Goal: Transaction & Acquisition: Purchase product/service

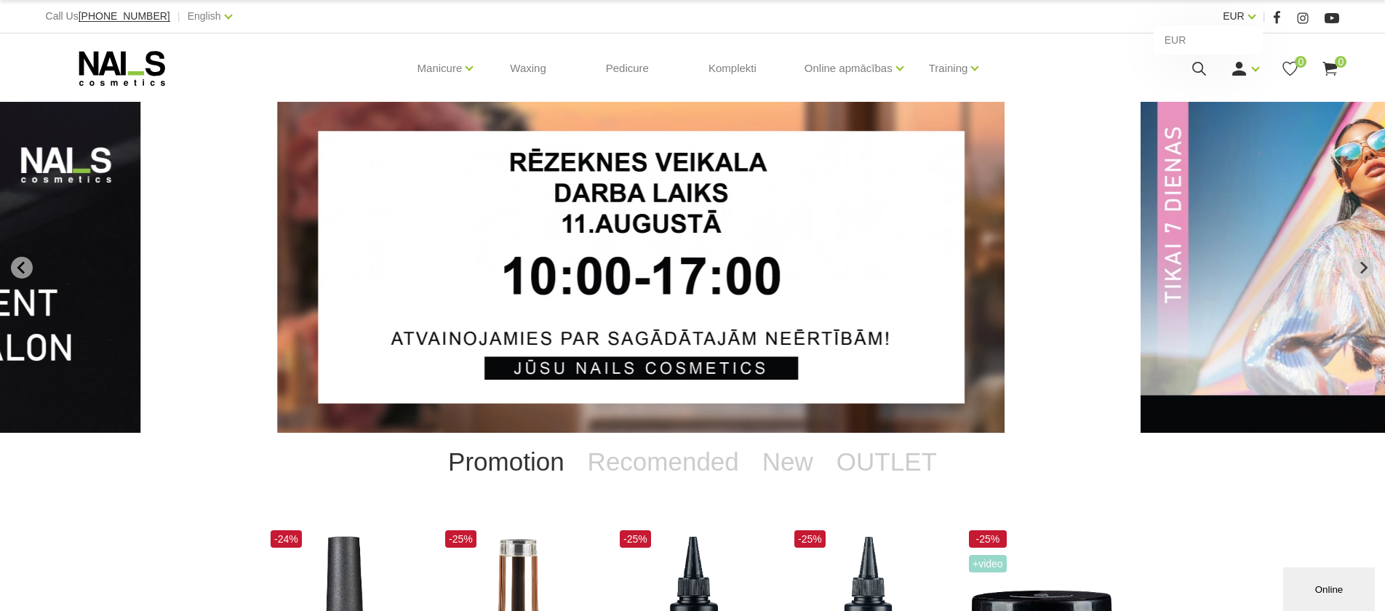
click at [1232, 11] on link "EUR" at bounding box center [1233, 15] width 22 height 17
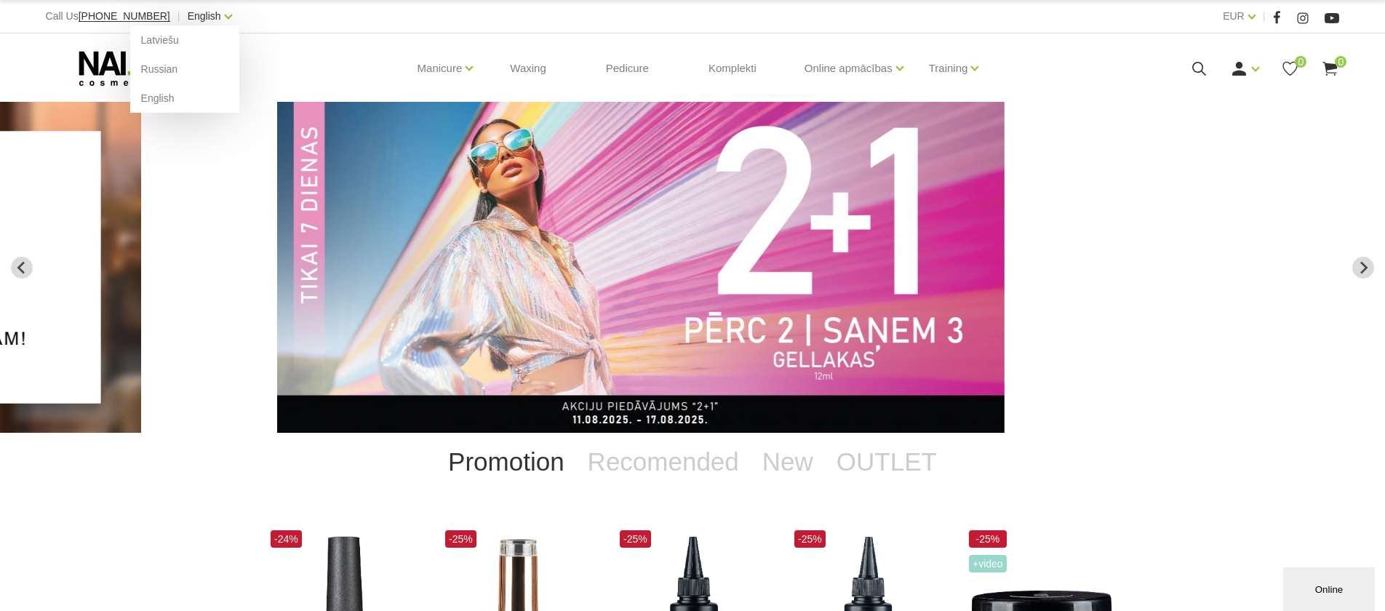
click at [188, 21] on link "English" at bounding box center [204, 15] width 33 height 17
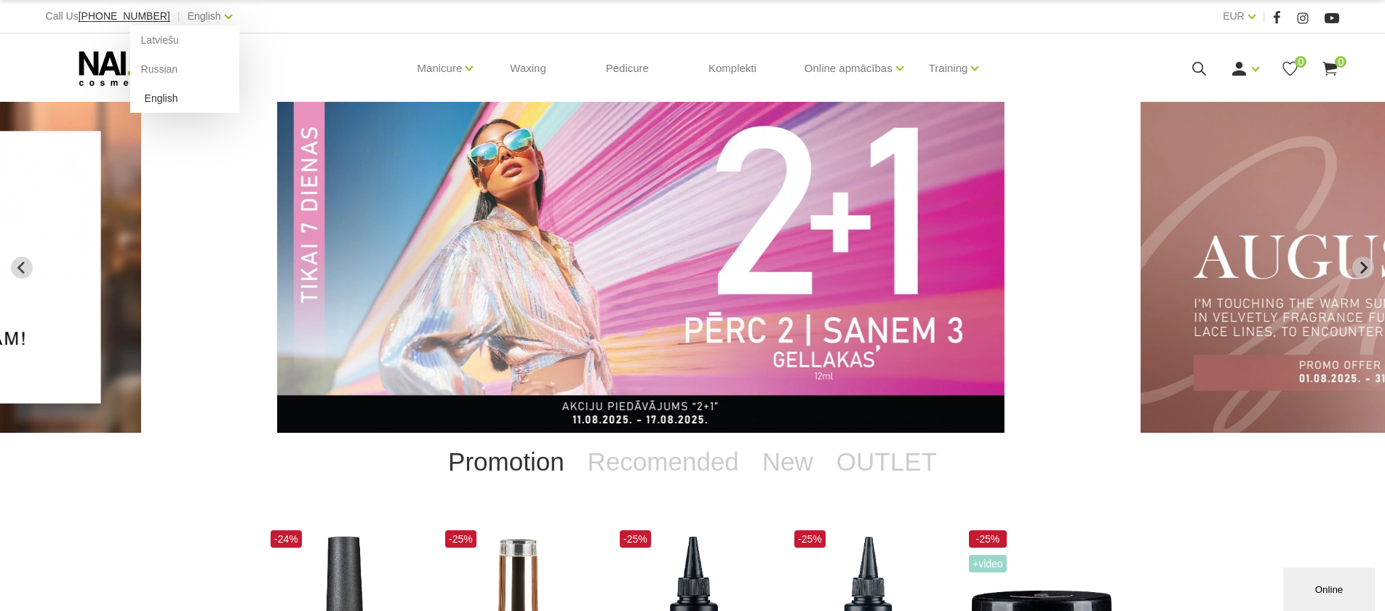
click at [140, 107] on link "English" at bounding box center [184, 98] width 109 height 29
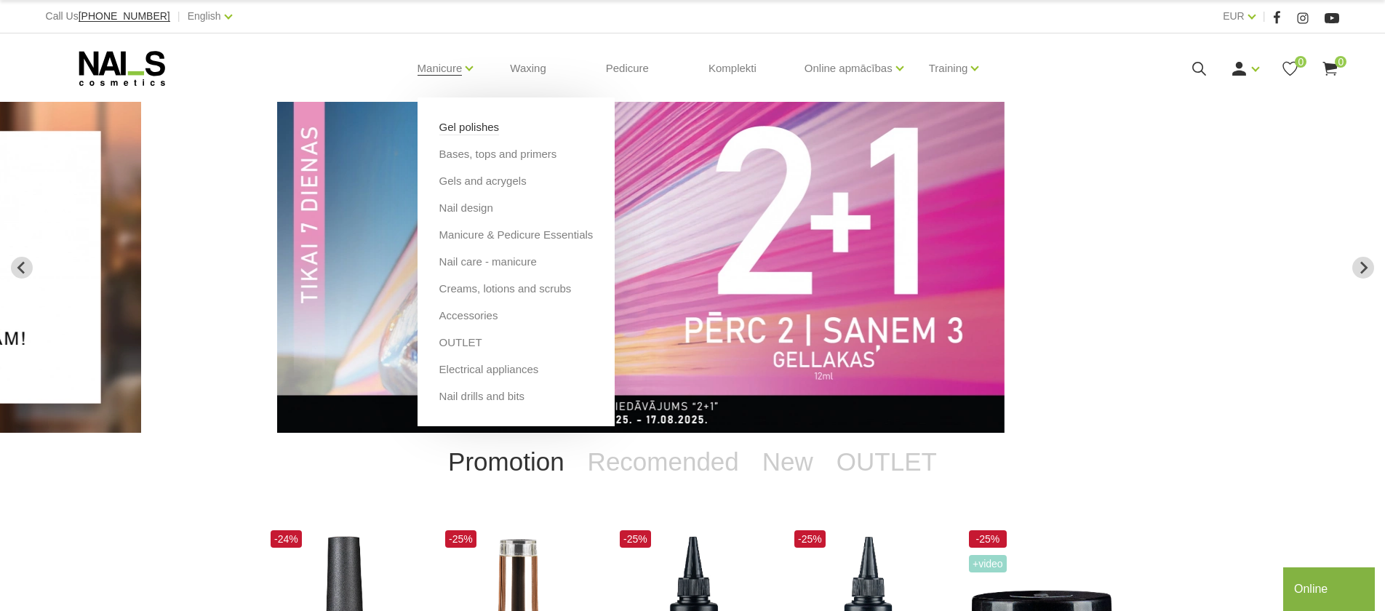
click at [473, 122] on link "Gel polishes" at bounding box center [469, 127] width 60 height 16
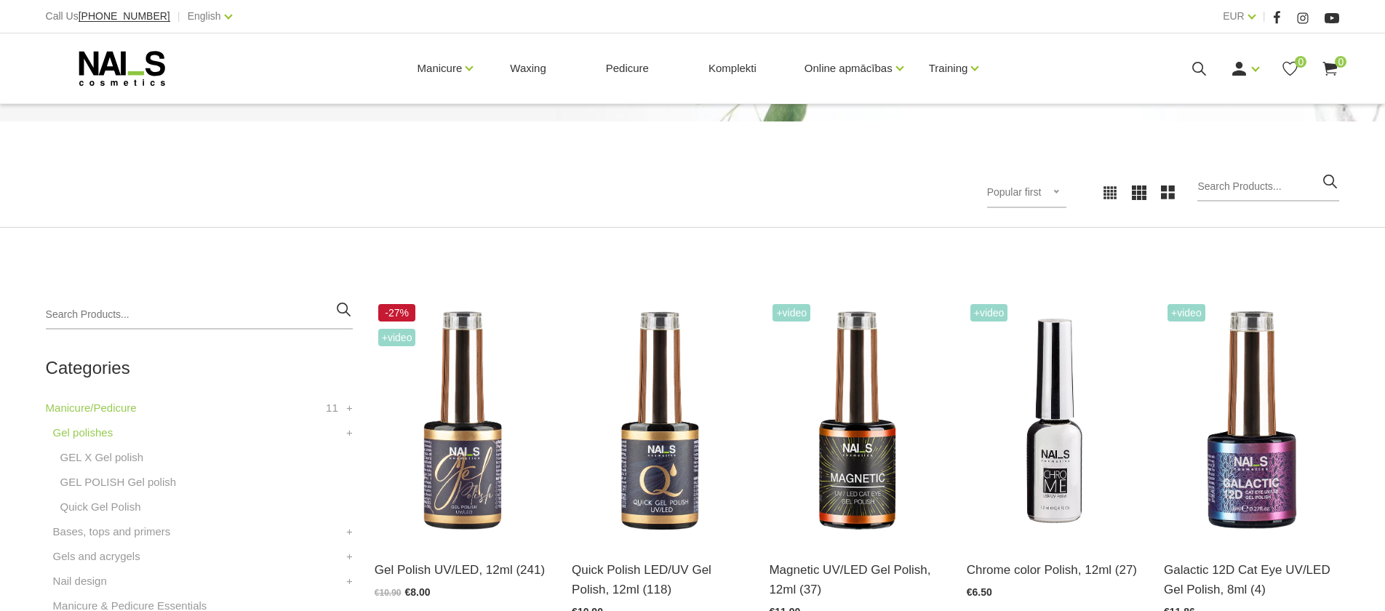
scroll to position [305, 0]
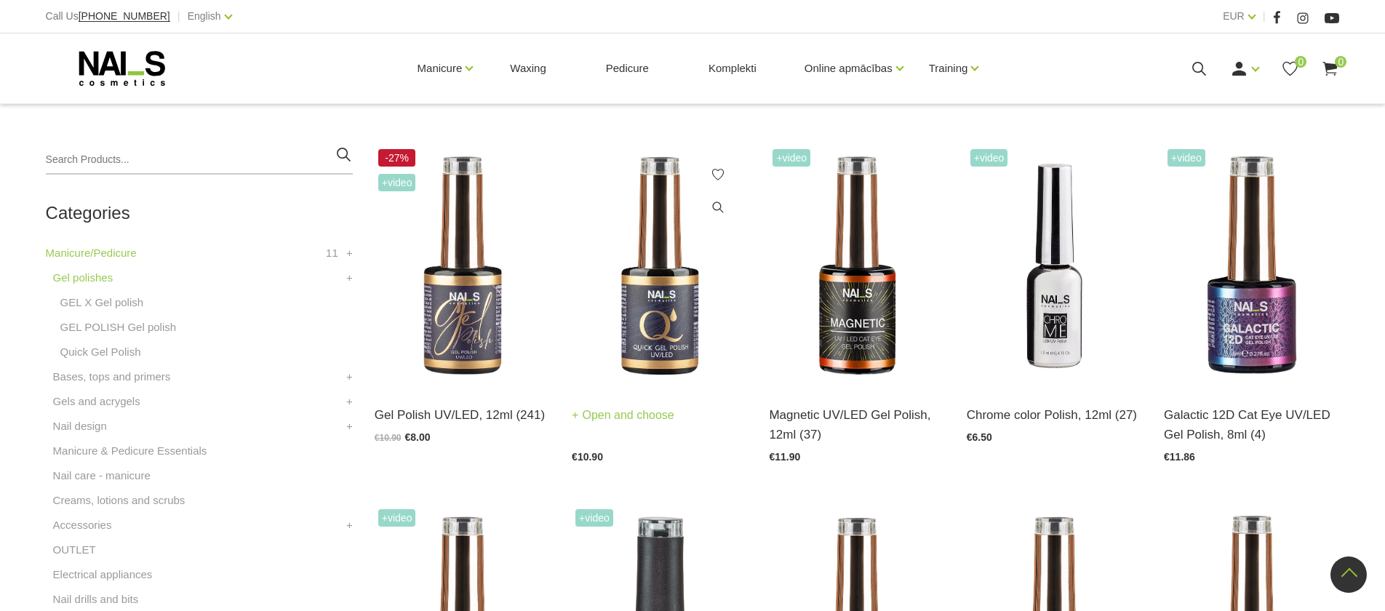
click at [610, 411] on link "Open and choose" at bounding box center [623, 415] width 103 height 20
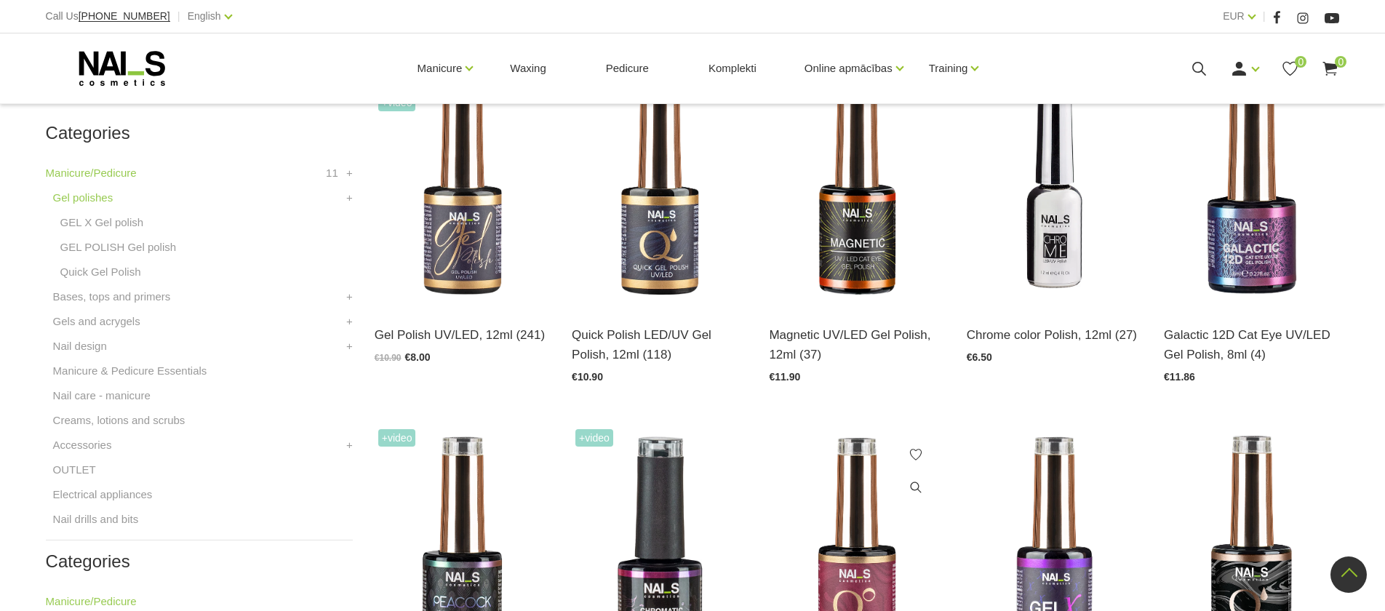
scroll to position [330, 0]
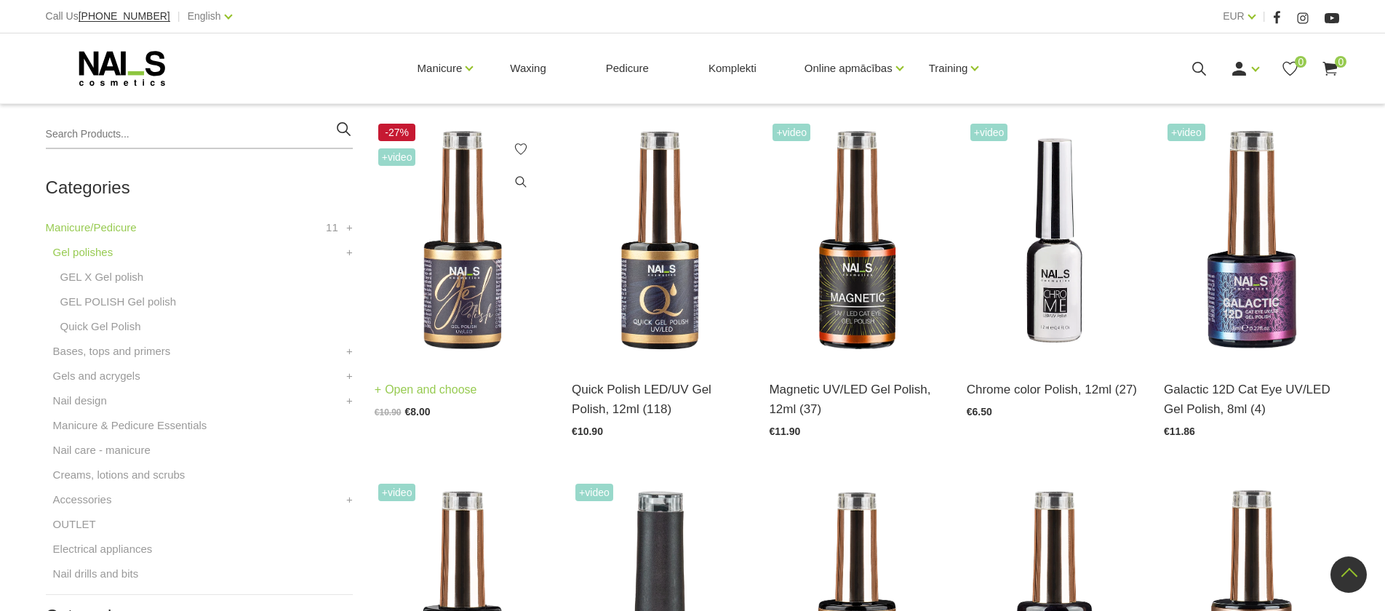
click at [475, 321] on img at bounding box center [462, 240] width 175 height 241
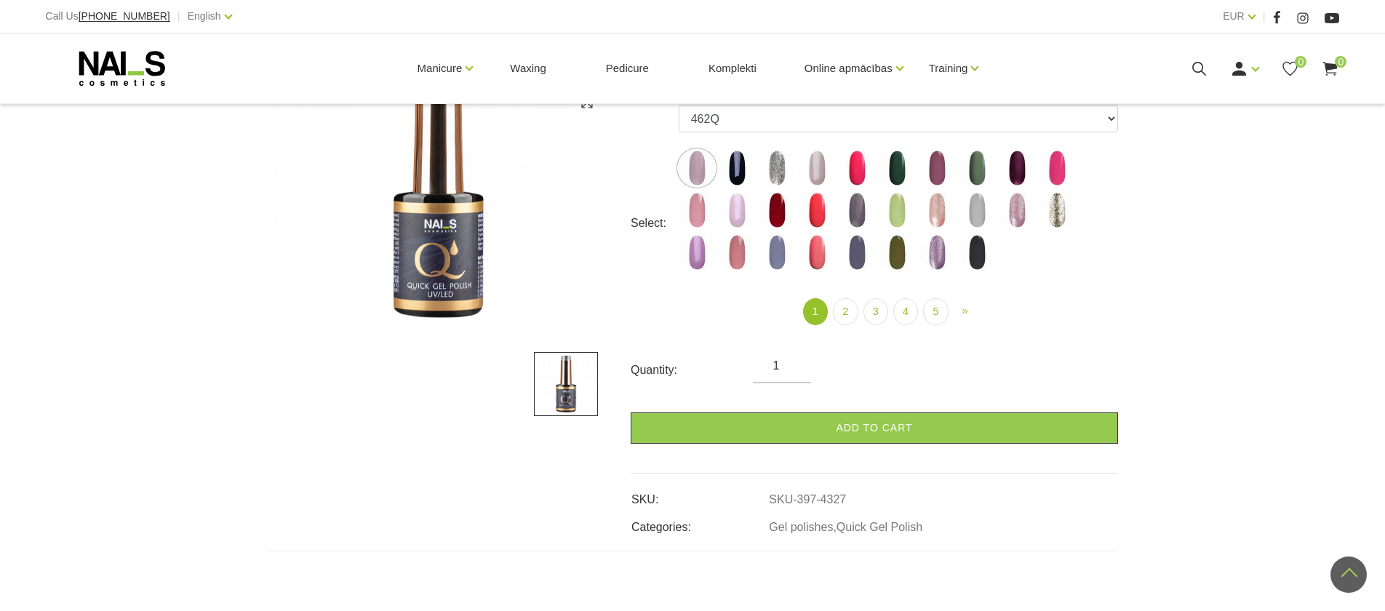
scroll to position [204, 0]
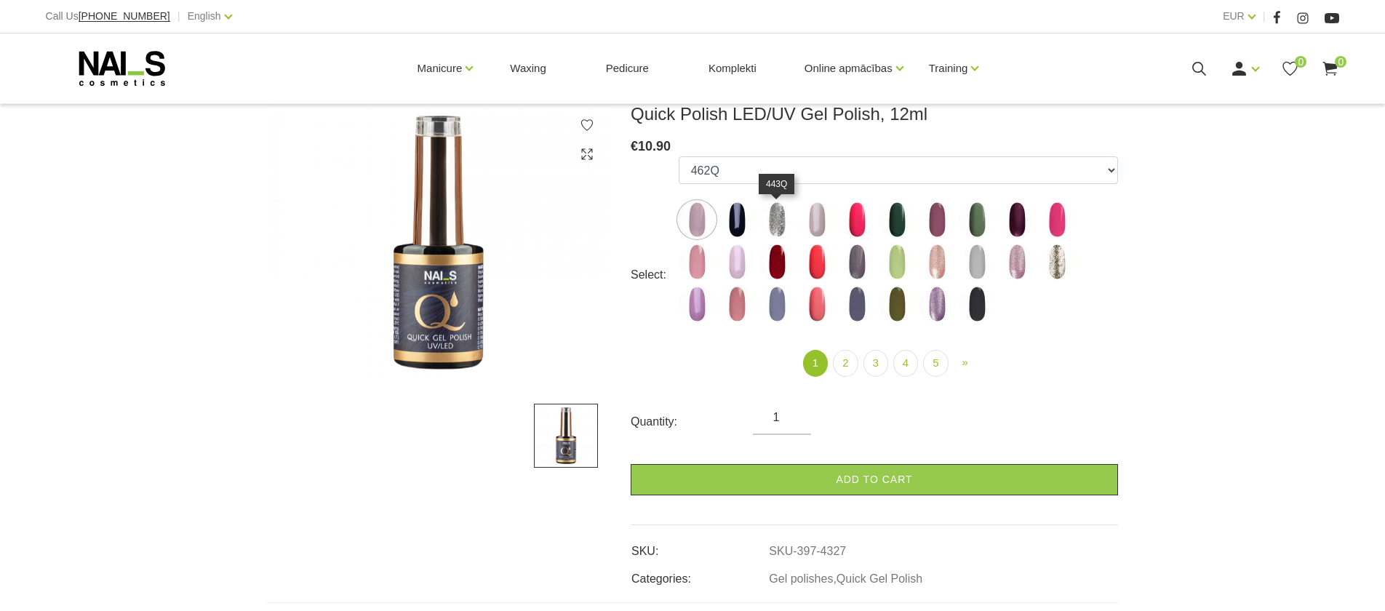
click at [779, 214] on img at bounding box center [776, 219] width 36 height 36
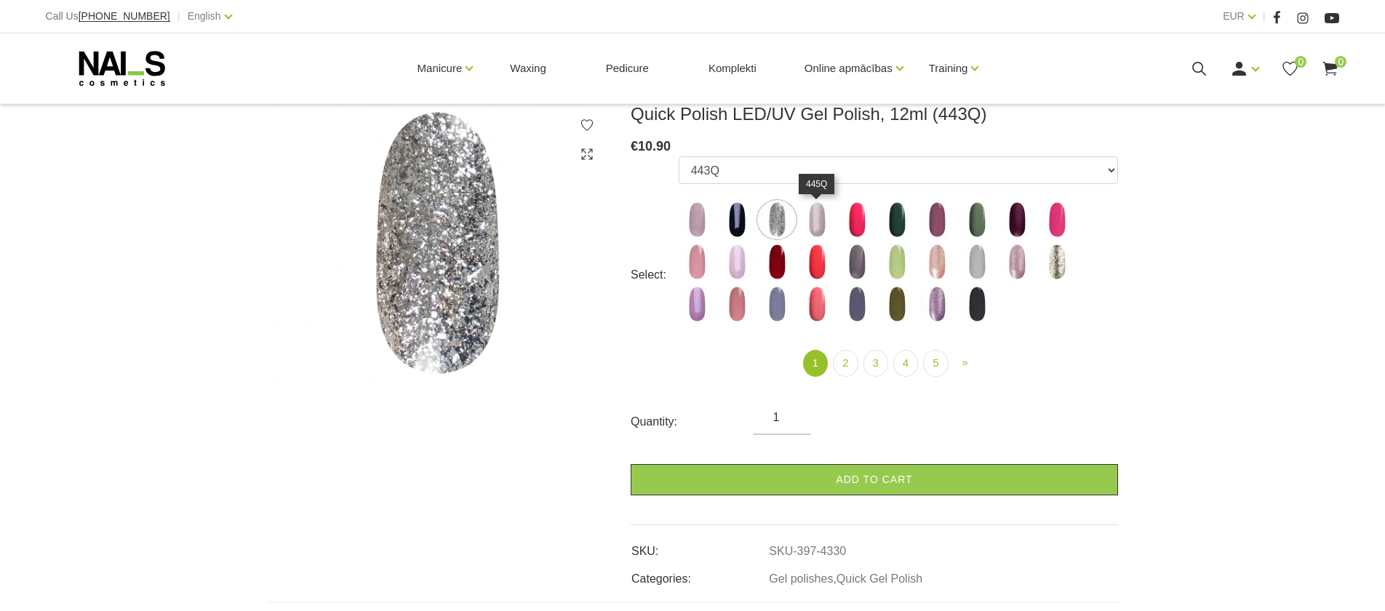
click at [822, 217] on img at bounding box center [816, 219] width 36 height 36
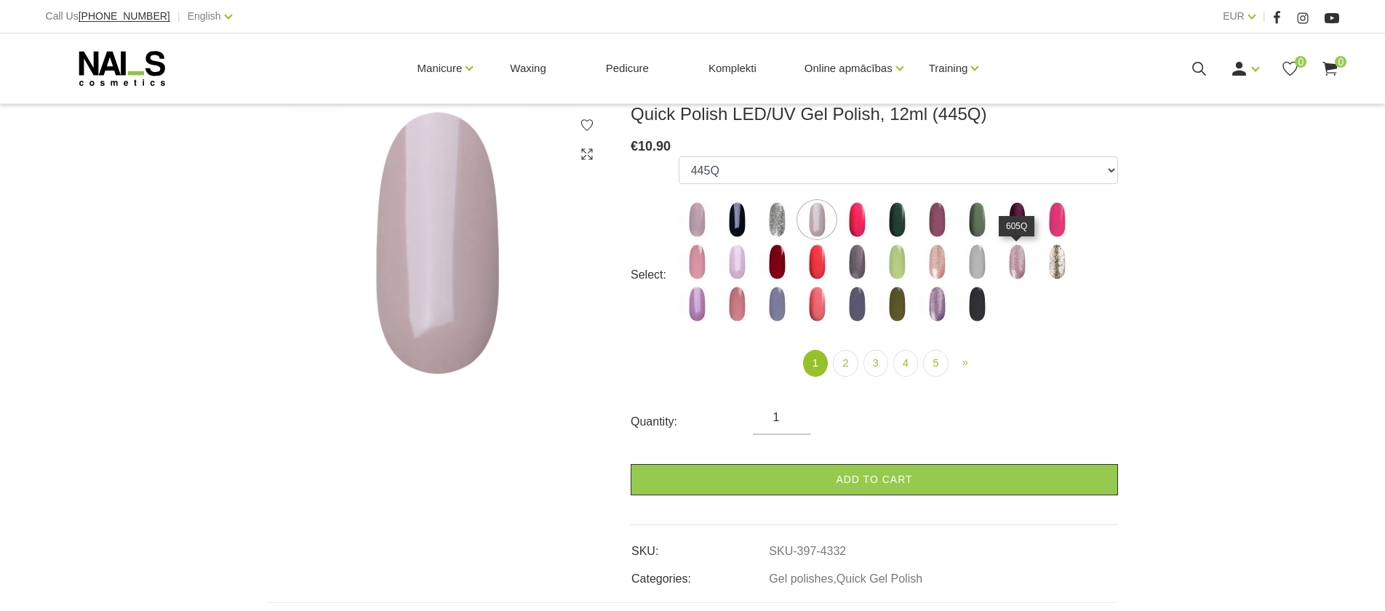
click at [1019, 258] on img at bounding box center [1016, 262] width 36 height 36
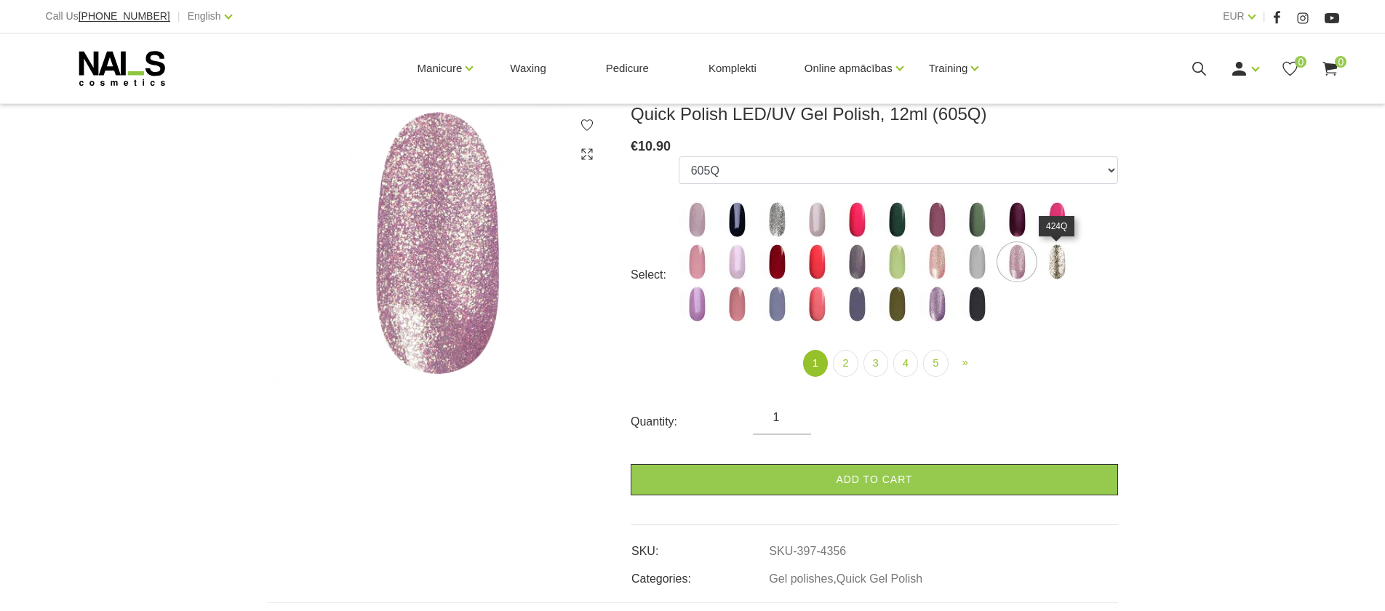
click at [1052, 253] on img at bounding box center [1056, 262] width 36 height 36
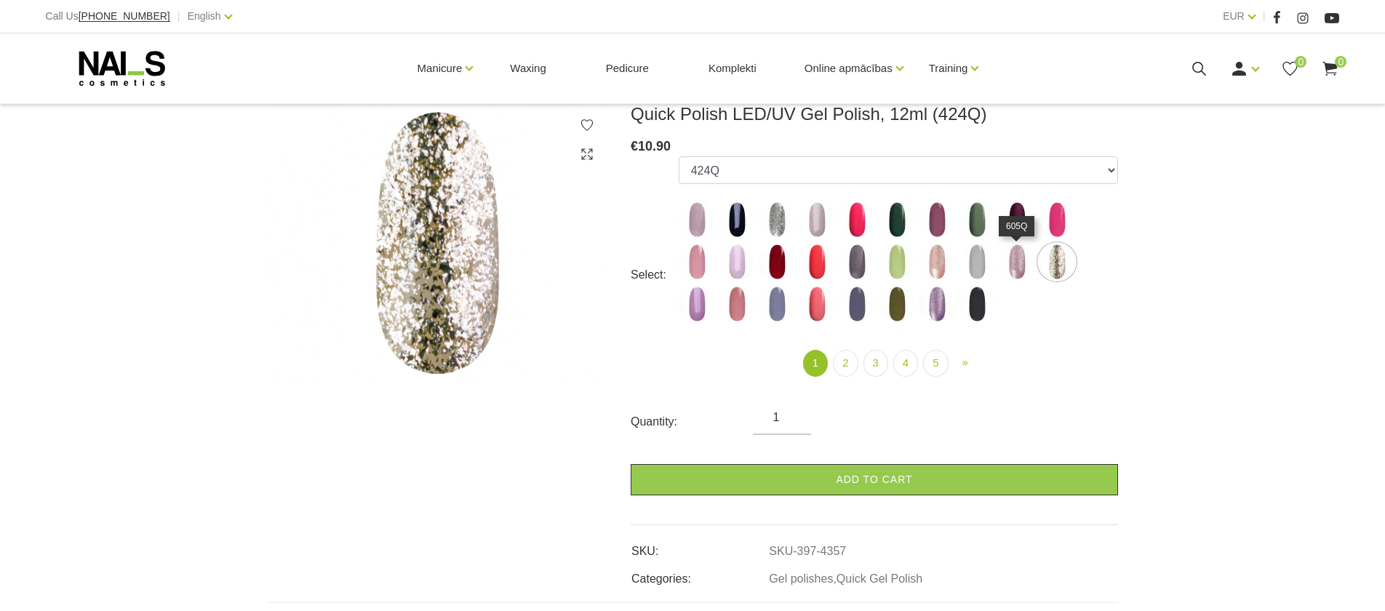
click at [1003, 260] on img at bounding box center [1016, 262] width 36 height 36
select select "4356"
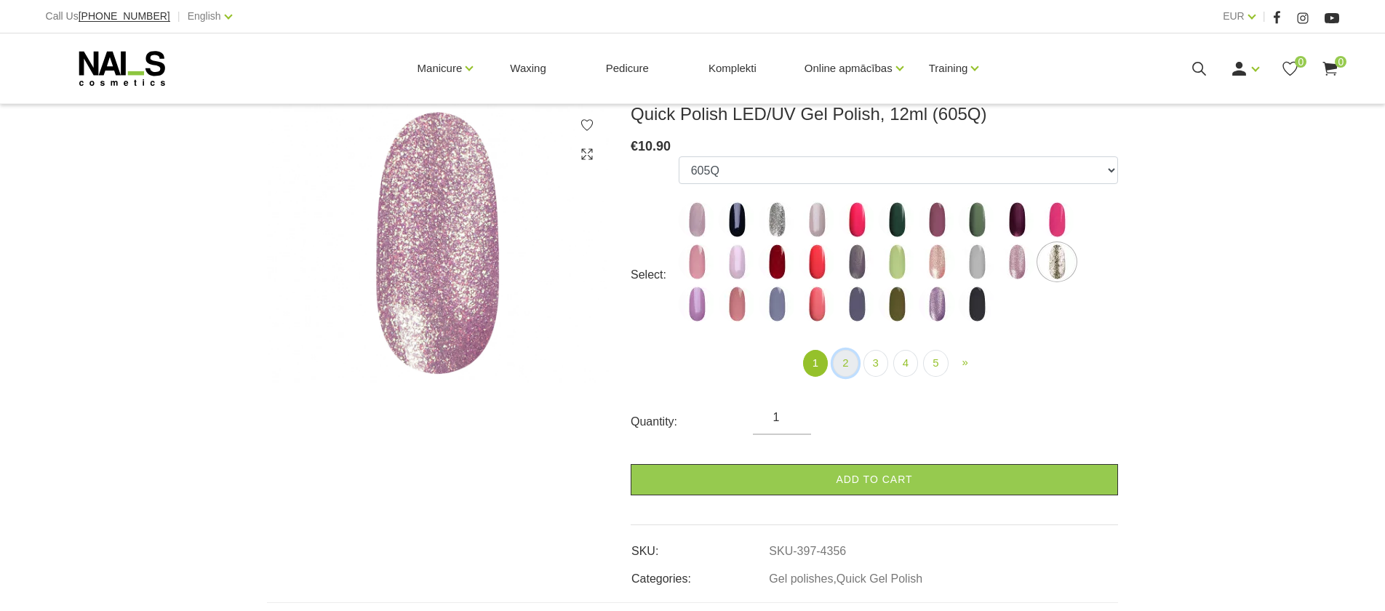
click at [841, 357] on link "2" at bounding box center [845, 363] width 25 height 27
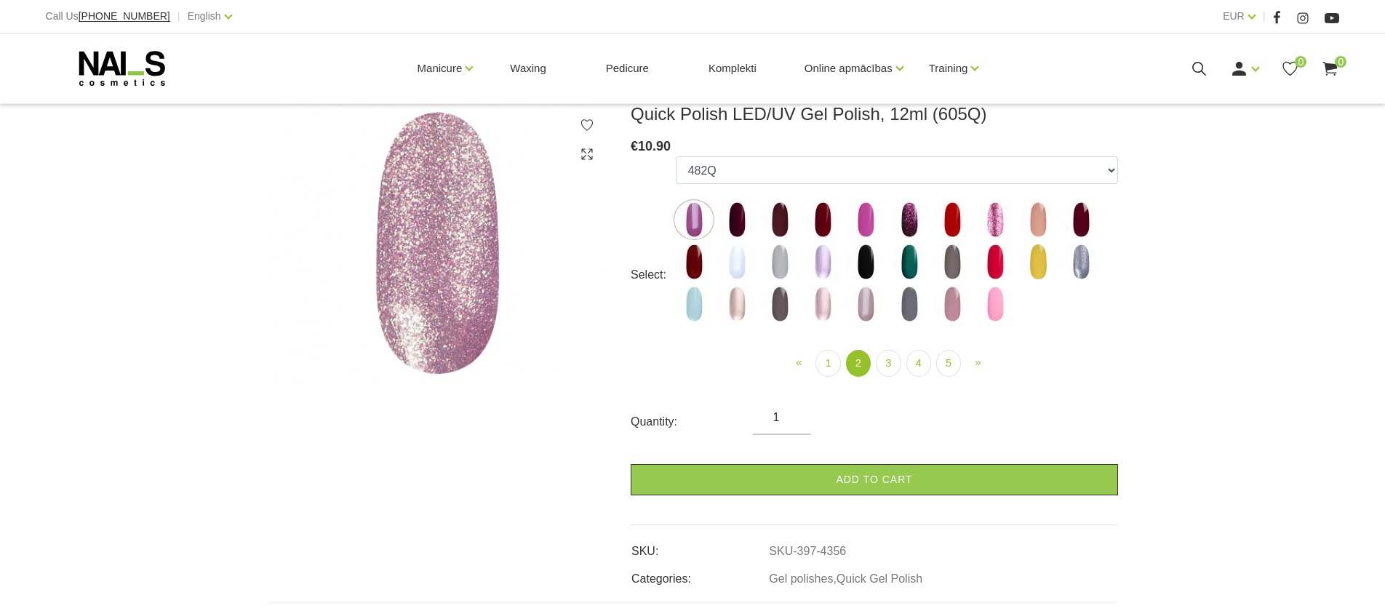
click at [883, 288] on label at bounding box center [865, 304] width 36 height 36
click at [863, 297] on img at bounding box center [865, 304] width 36 height 36
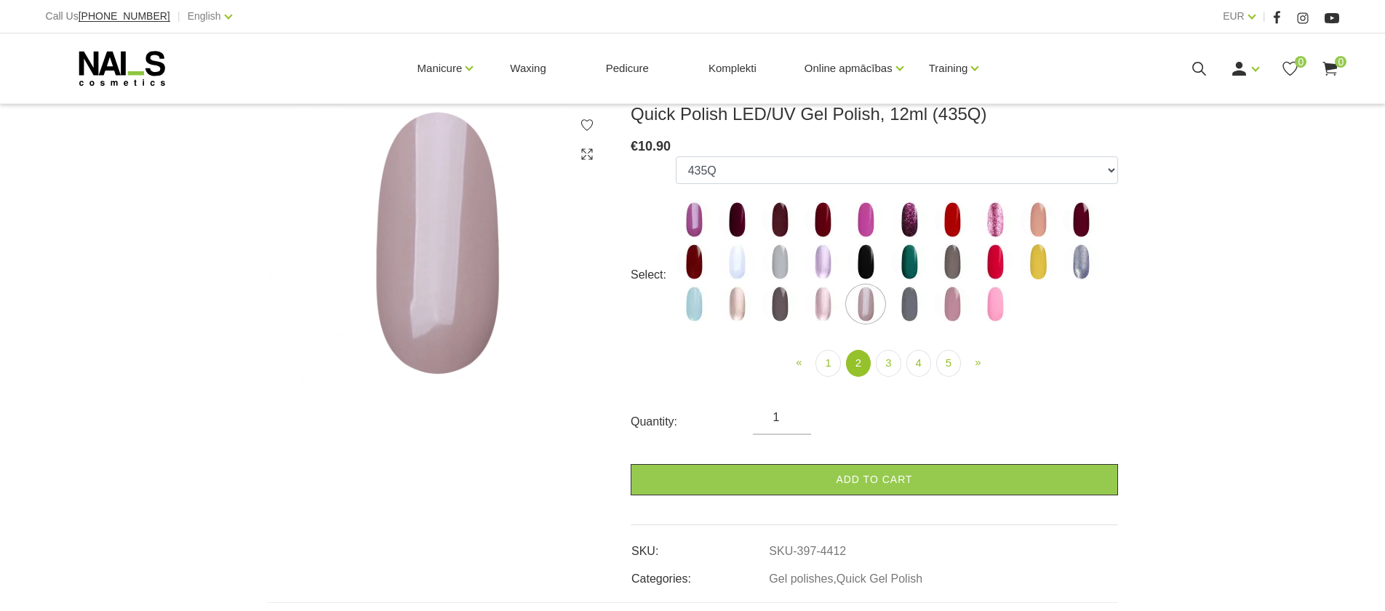
click at [834, 311] on img at bounding box center [822, 304] width 36 height 36
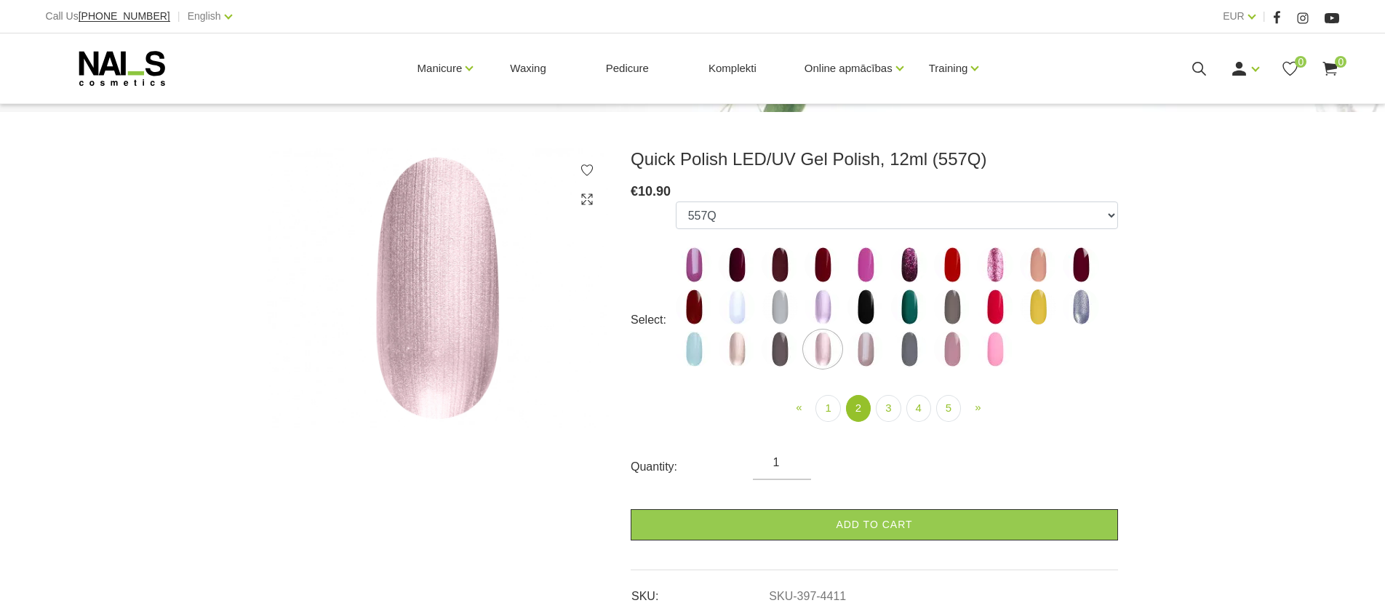
scroll to position [139, 0]
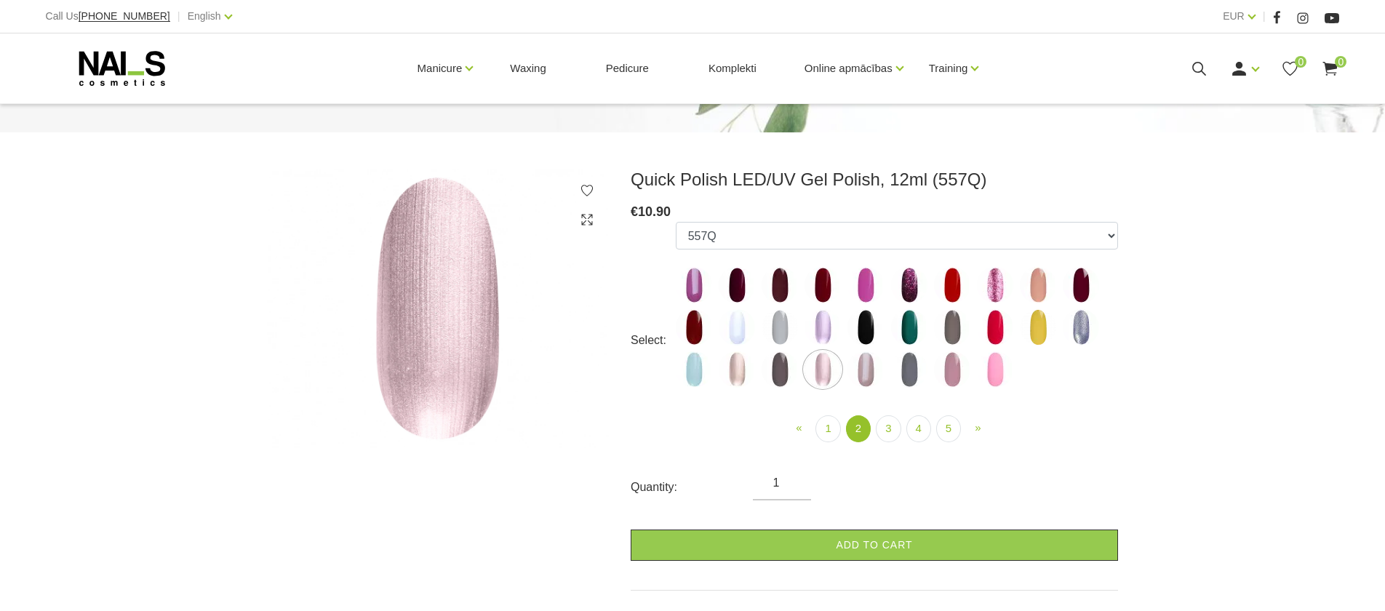
click at [741, 373] on img at bounding box center [736, 369] width 36 height 36
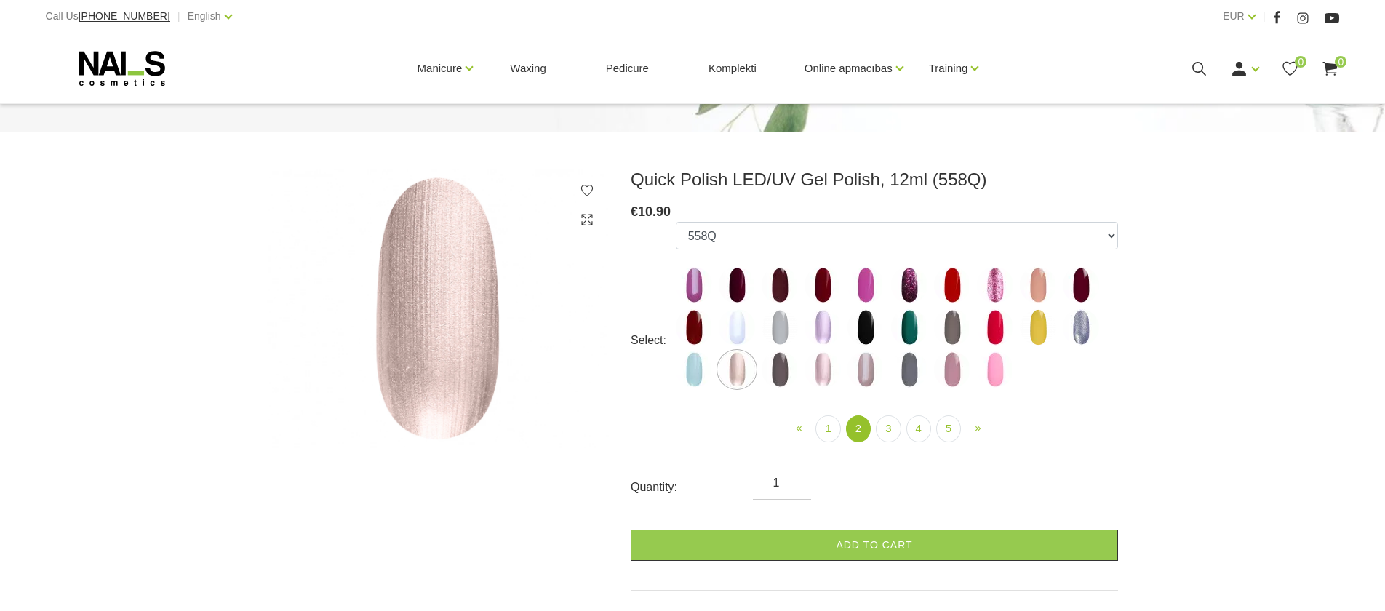
click at [985, 364] on img at bounding box center [995, 369] width 36 height 36
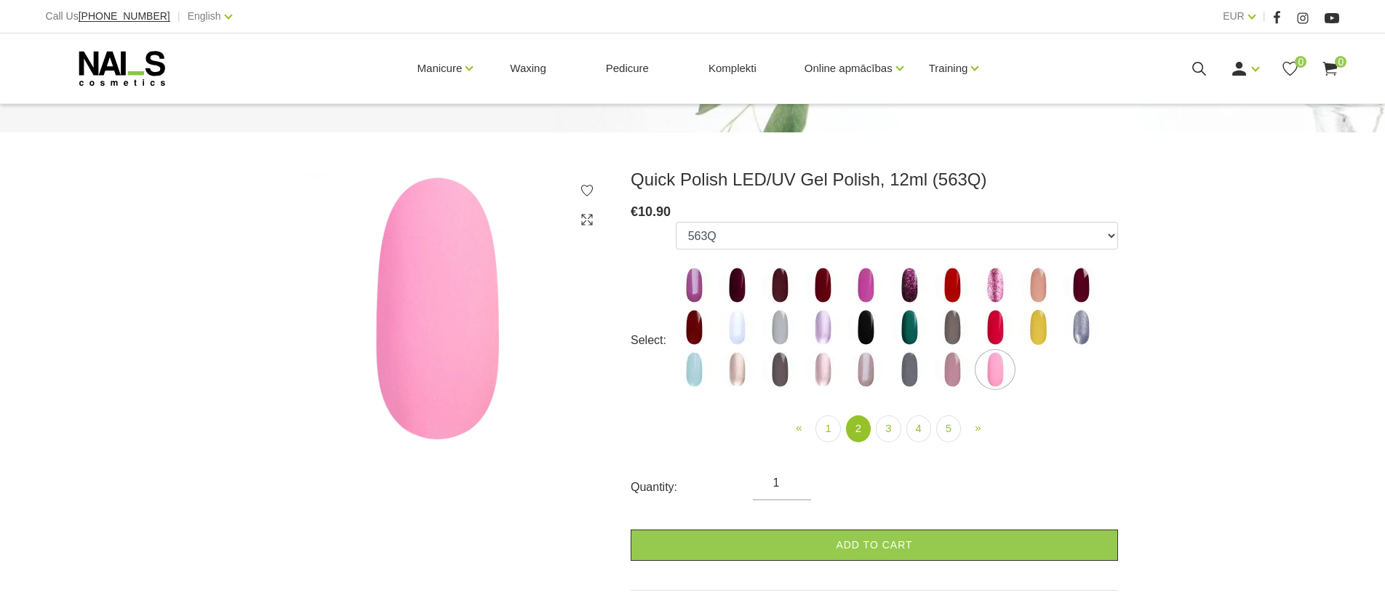
click at [1042, 296] on img at bounding box center [1038, 285] width 36 height 36
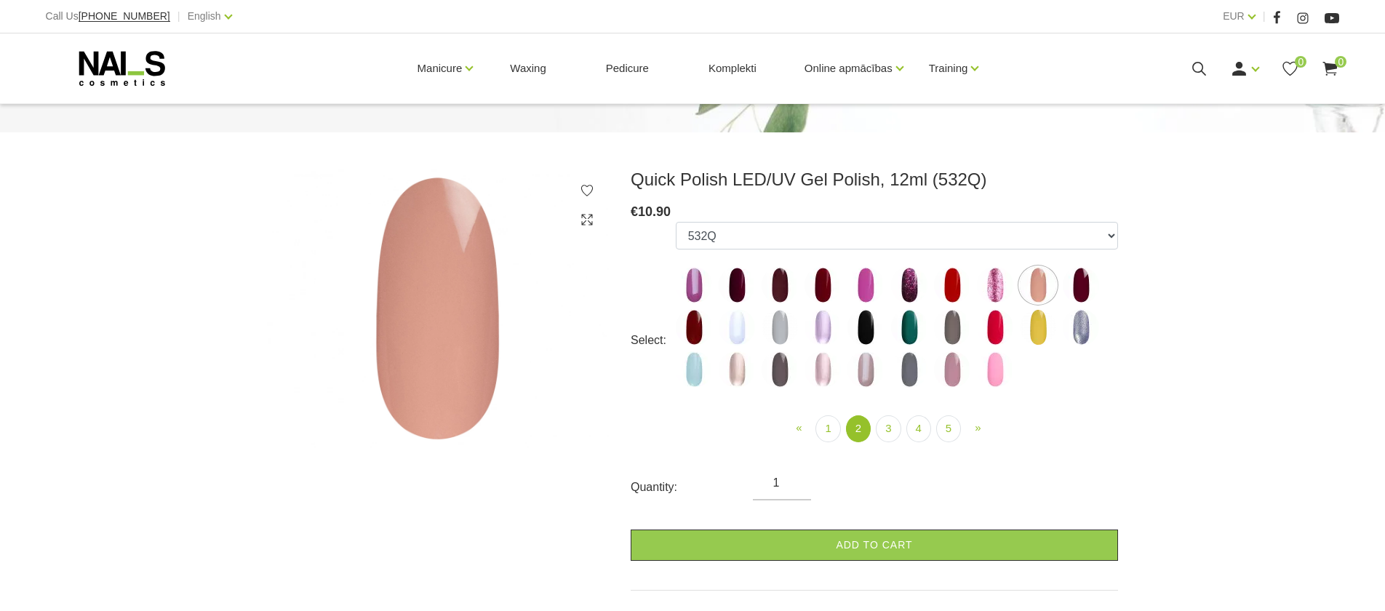
click at [850, 385] on label at bounding box center [865, 369] width 36 height 36
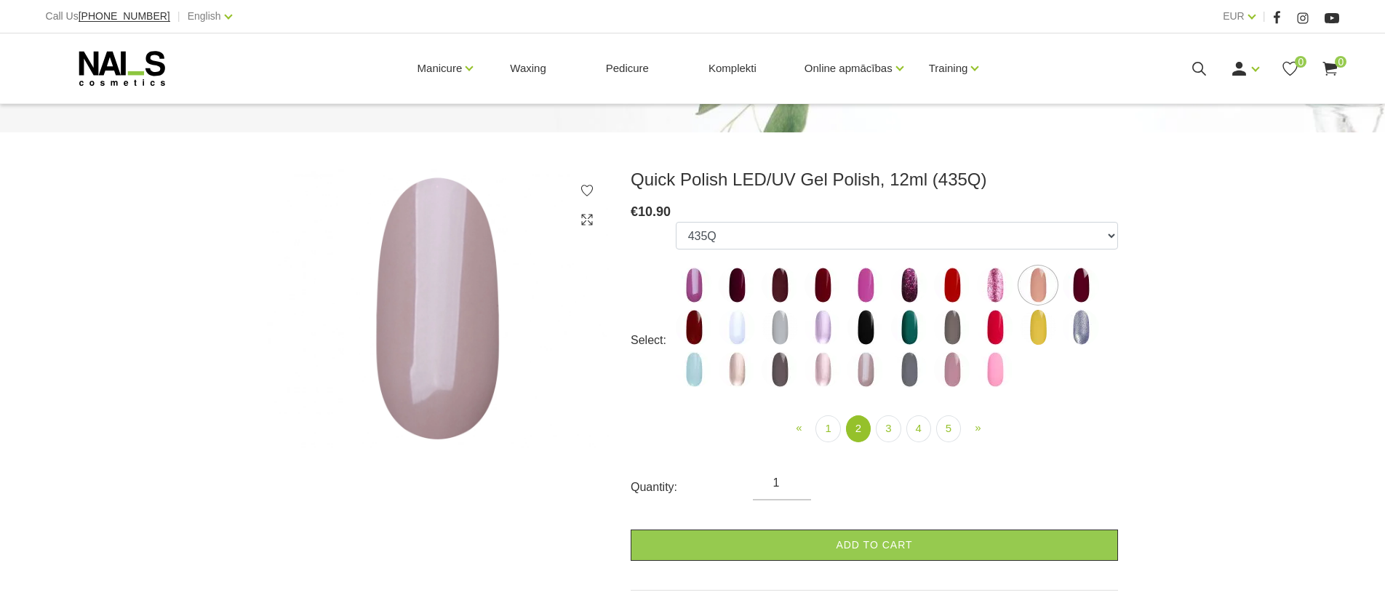
click at [868, 361] on img at bounding box center [865, 369] width 36 height 36
click at [822, 362] on img at bounding box center [822, 369] width 36 height 36
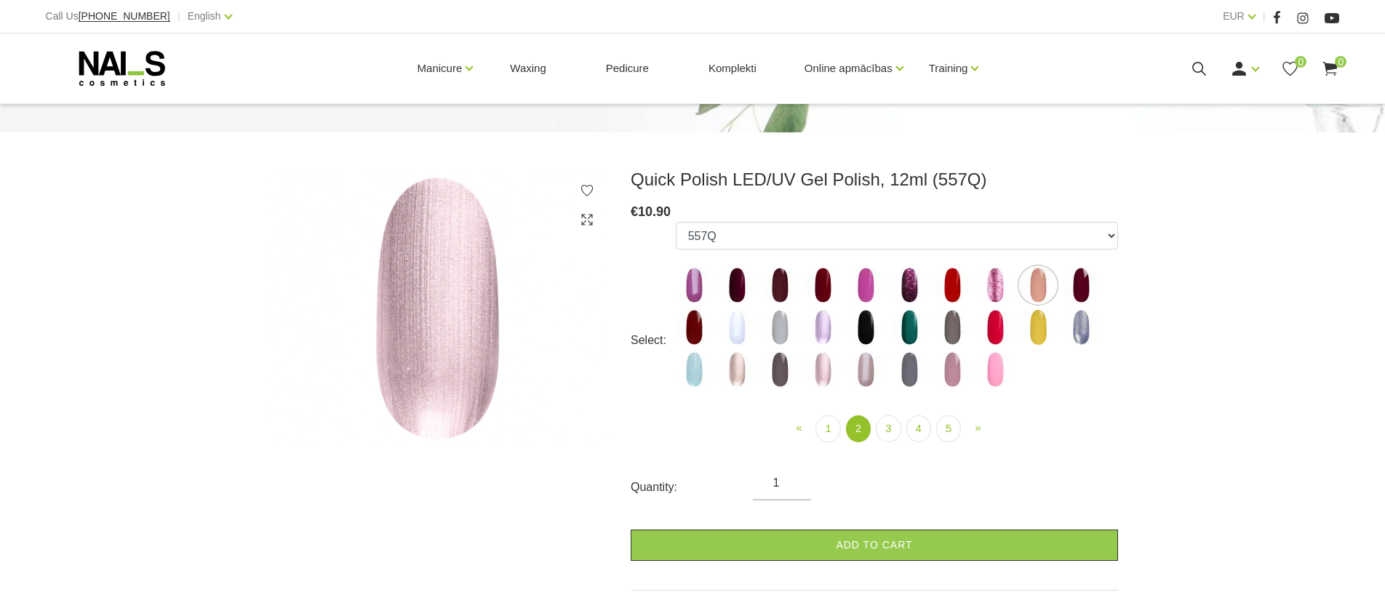
click at [734, 372] on img at bounding box center [736, 369] width 36 height 36
select select "4408"
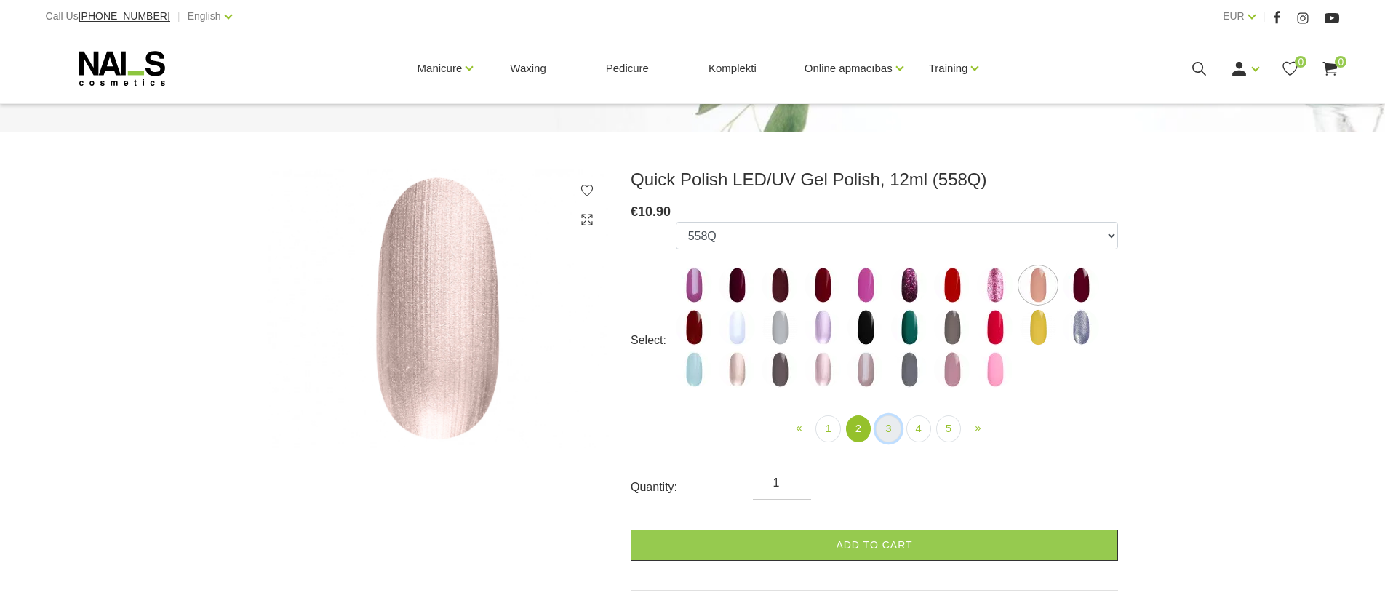
click at [892, 438] on link "3" at bounding box center [888, 428] width 25 height 27
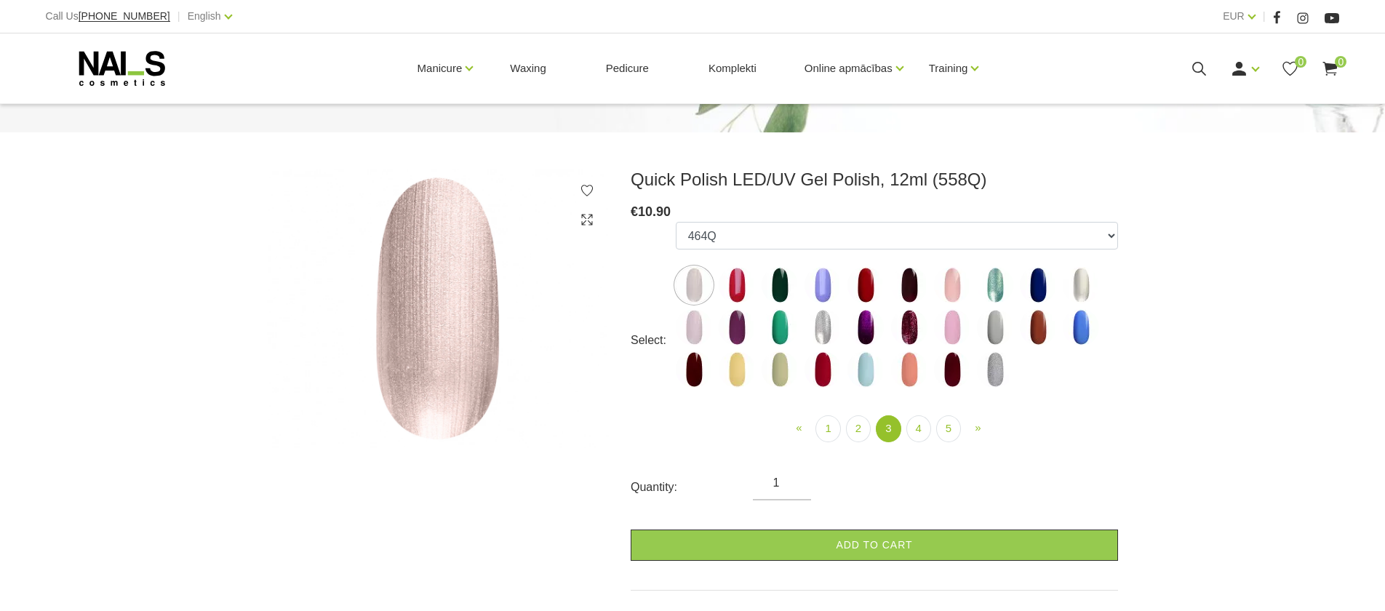
click at [699, 328] on img at bounding box center [694, 327] width 36 height 36
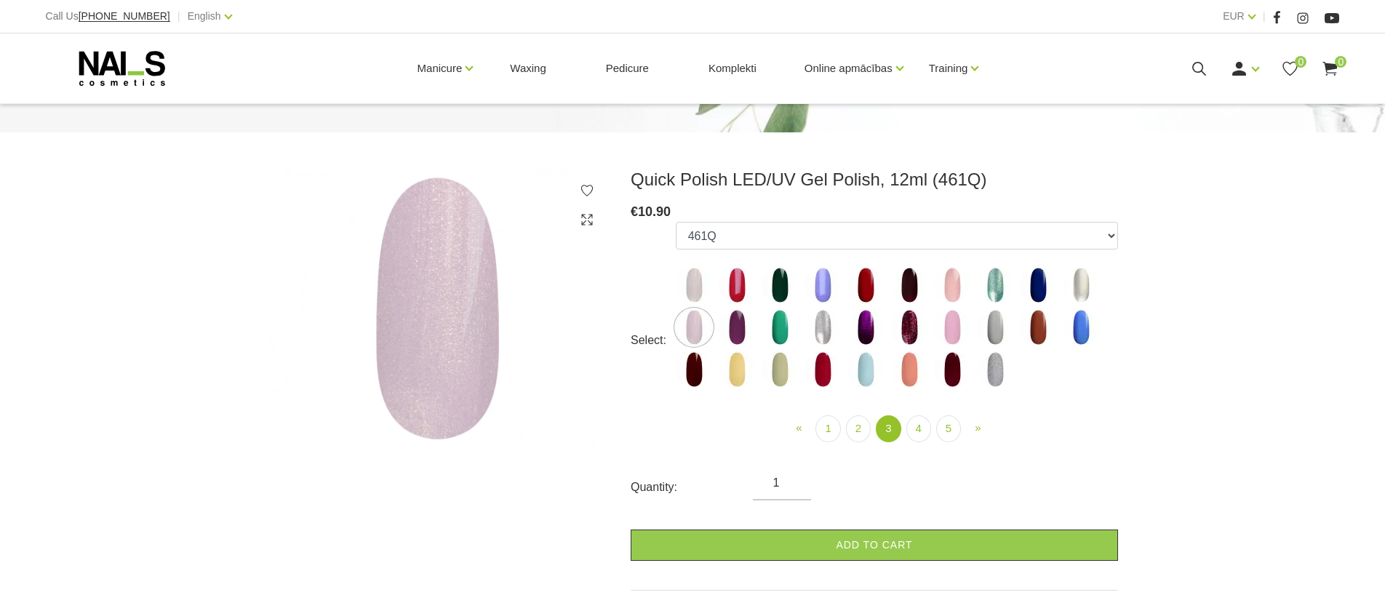
click at [937, 332] on img at bounding box center [952, 327] width 36 height 36
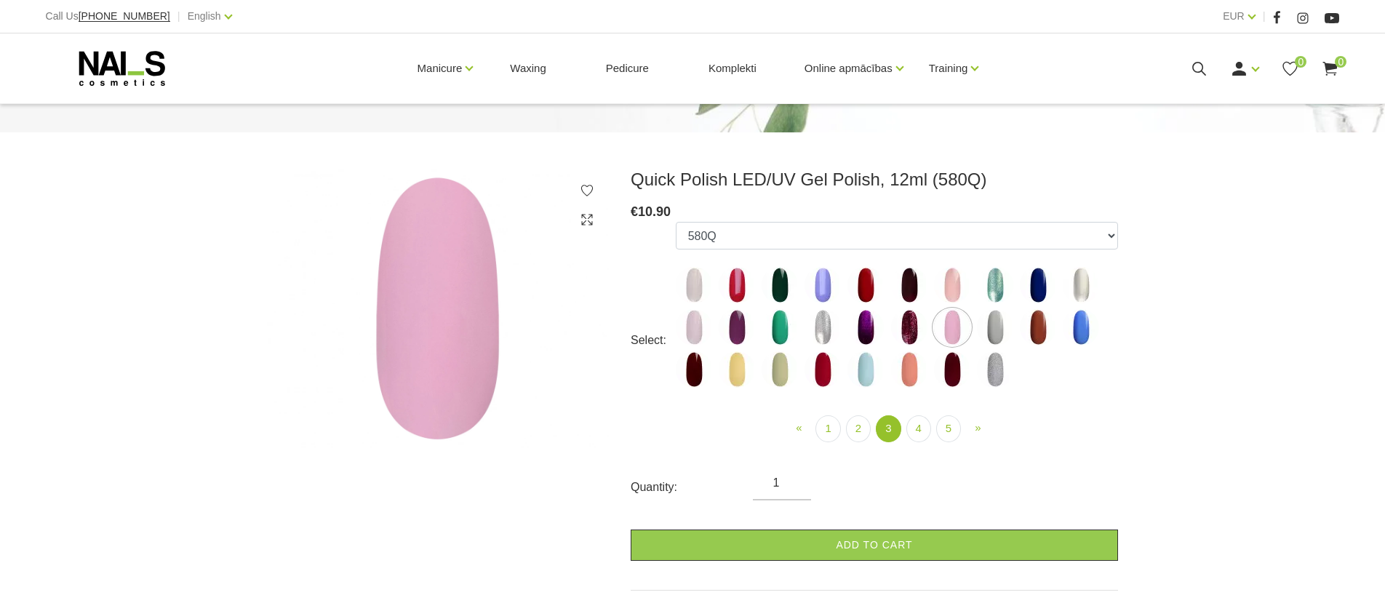
click at [996, 294] on img at bounding box center [995, 285] width 36 height 36
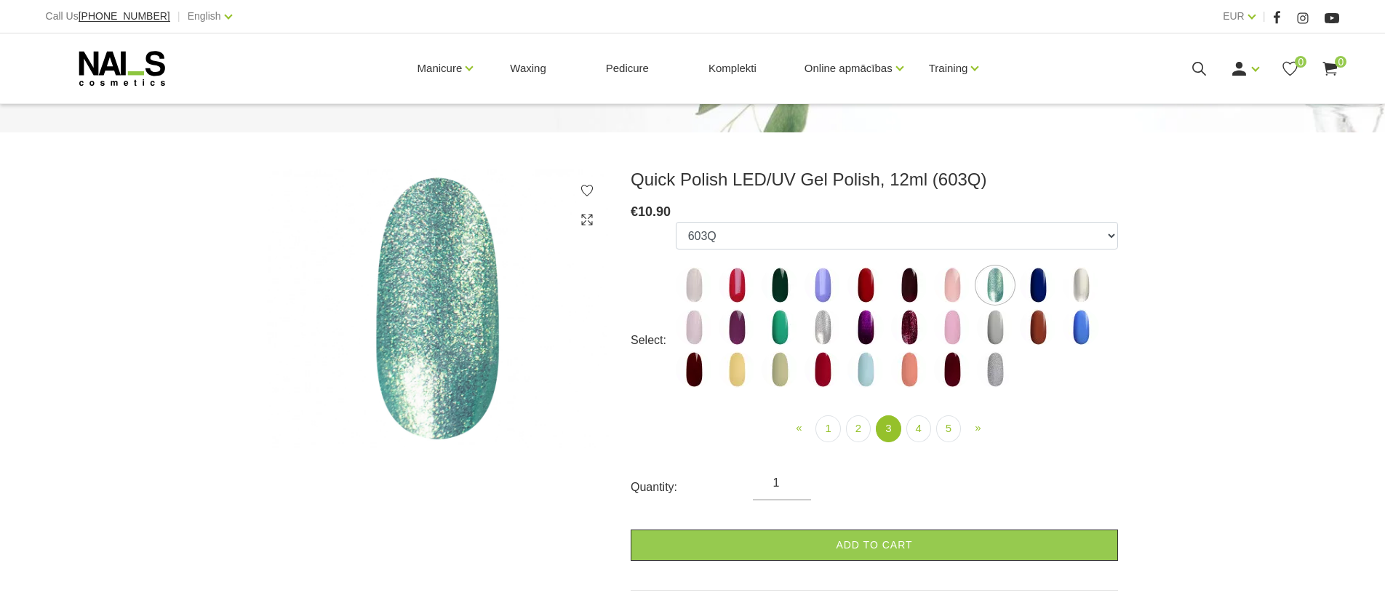
click at [1088, 289] on img at bounding box center [1080, 285] width 36 height 36
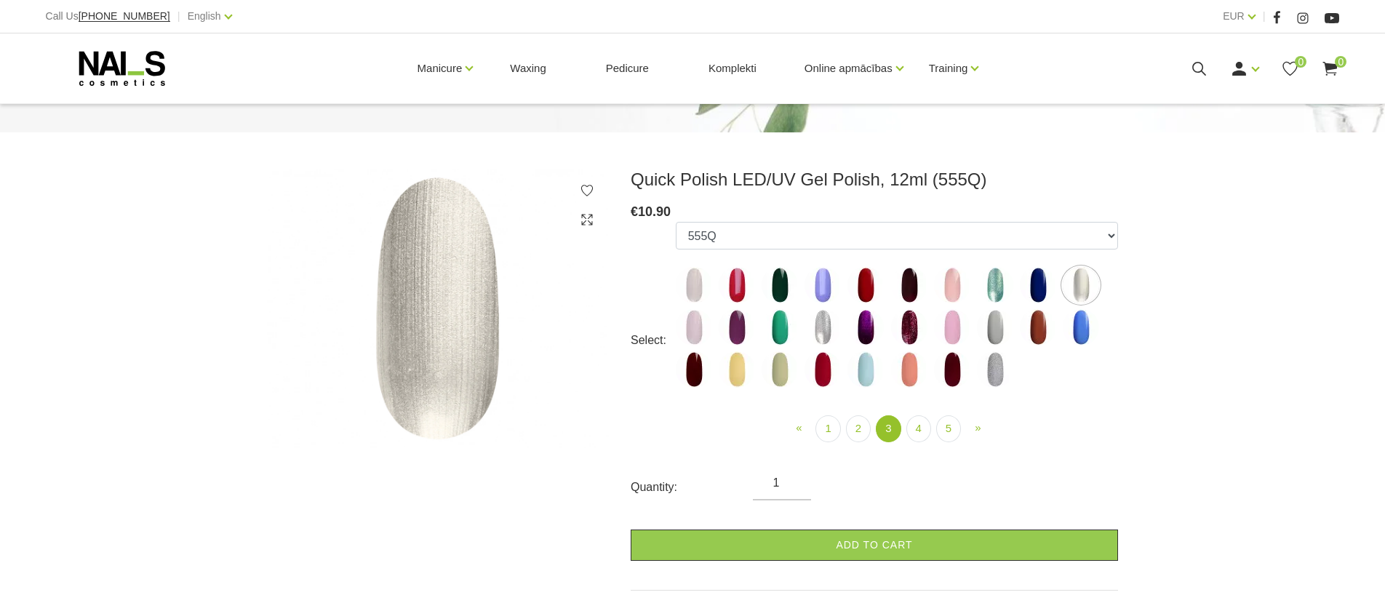
click at [857, 371] on img at bounding box center [865, 369] width 36 height 36
select select "5196"
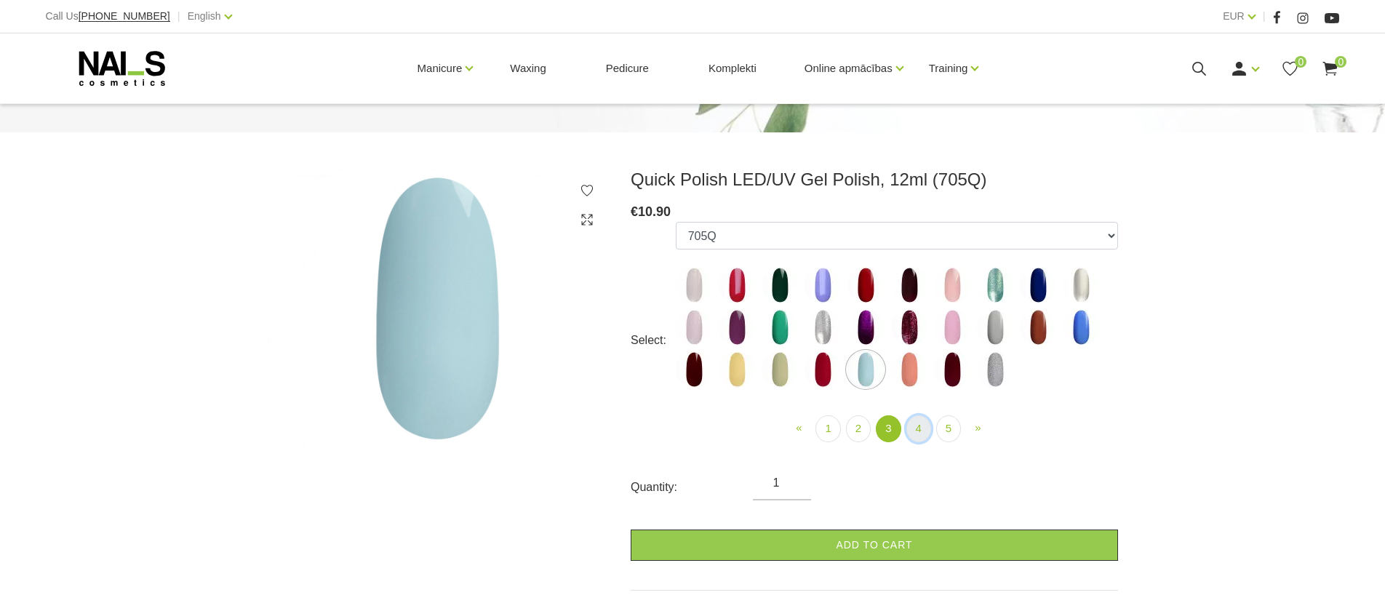
click at [916, 423] on link "4" at bounding box center [918, 428] width 25 height 27
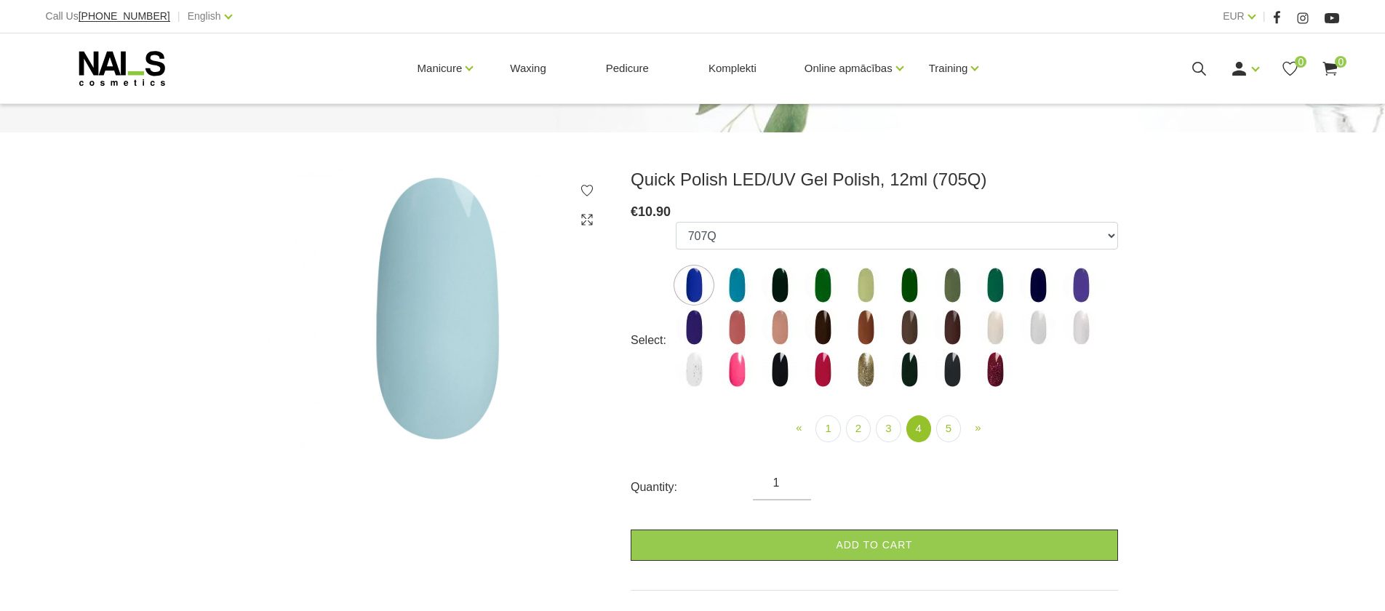
click at [853, 375] on img at bounding box center [865, 369] width 36 height 36
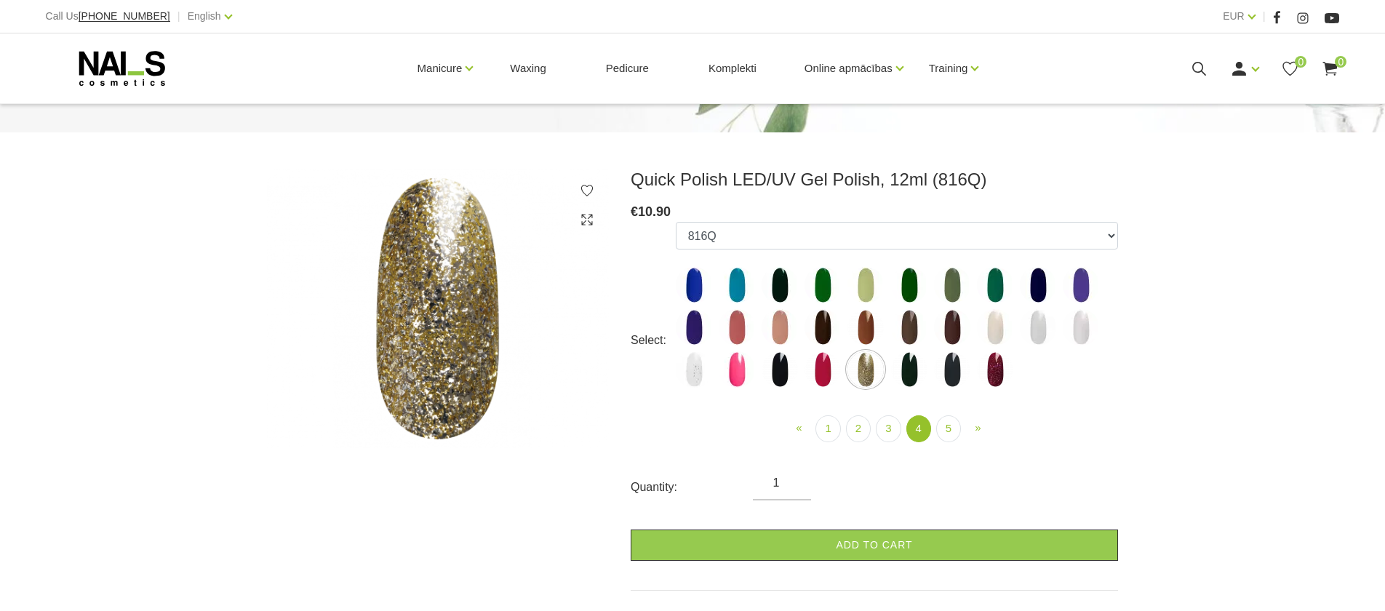
click at [1043, 332] on img at bounding box center [1038, 327] width 36 height 36
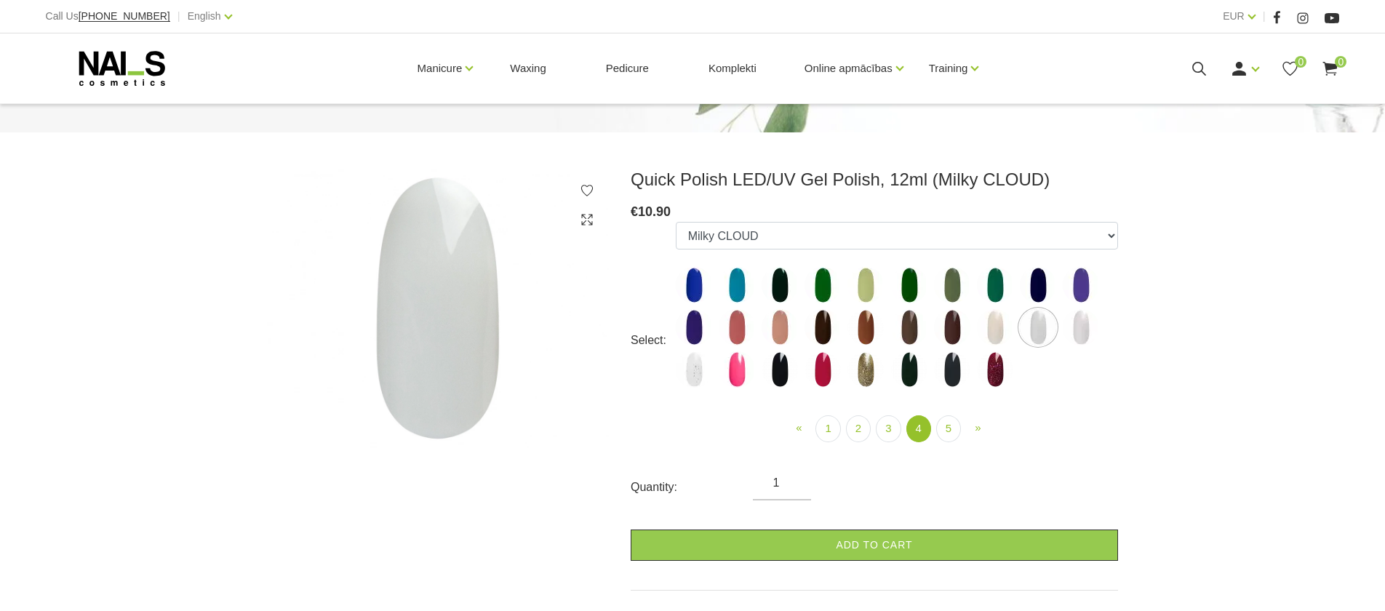
click at [1086, 326] on img at bounding box center [1080, 327] width 36 height 36
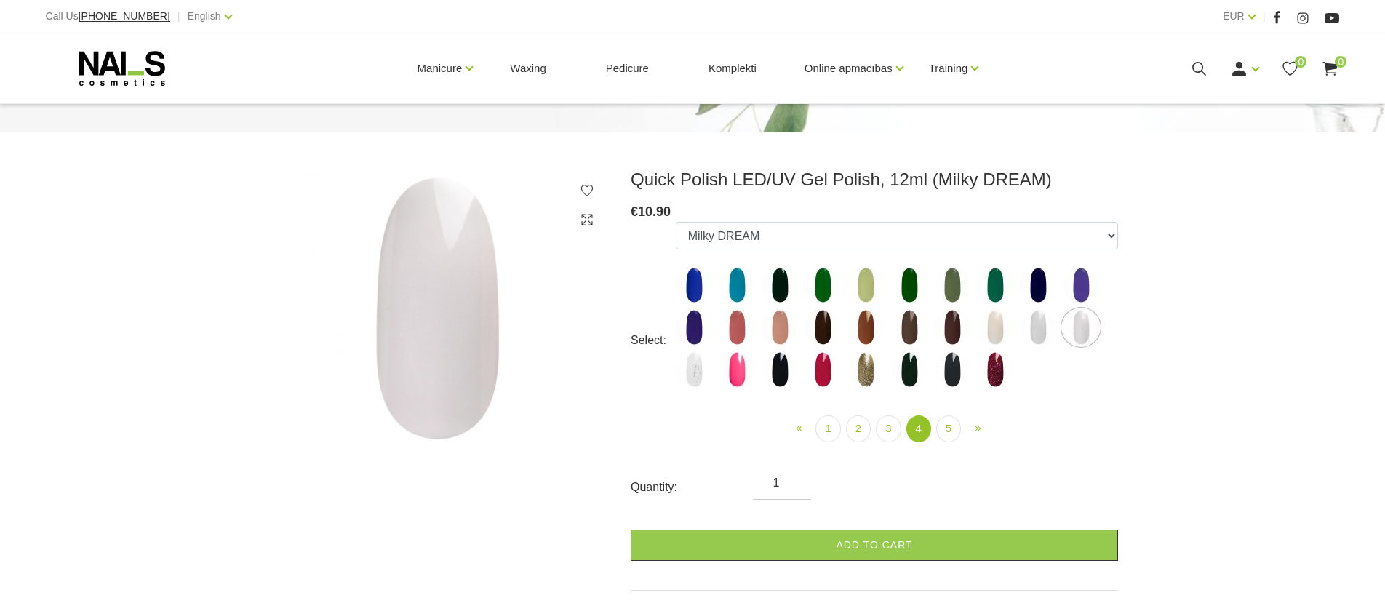
click at [702, 375] on img at bounding box center [694, 369] width 36 height 36
select select "5838"
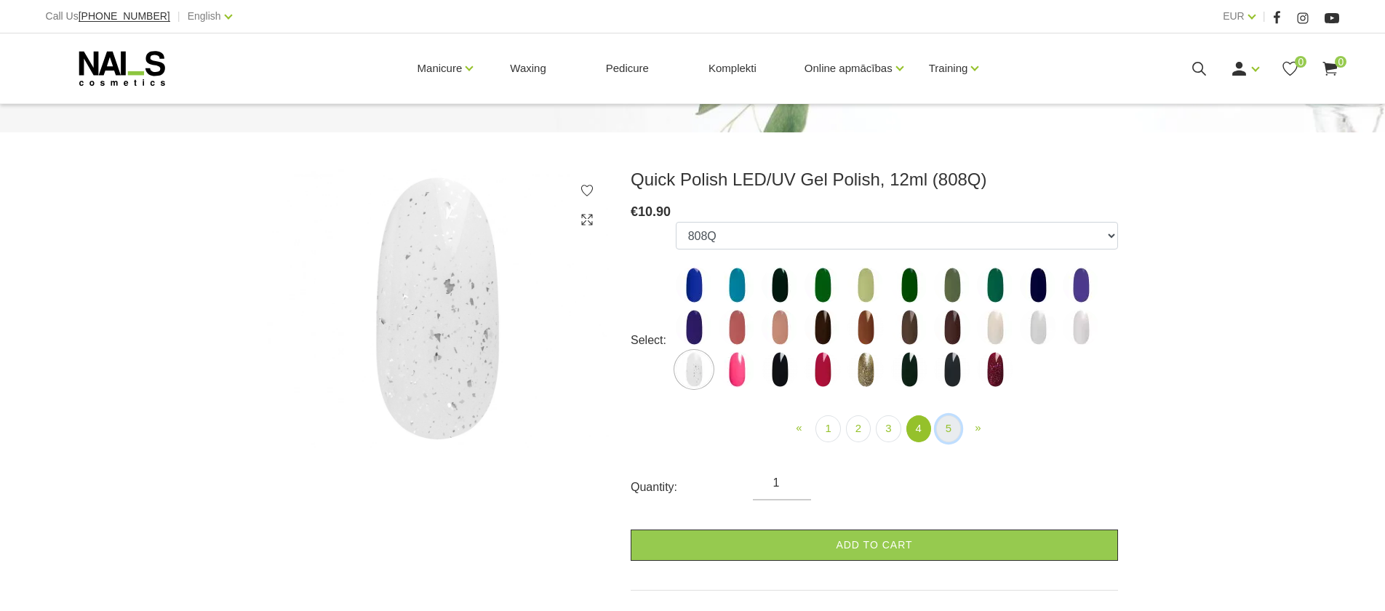
click at [955, 430] on link "5" at bounding box center [948, 428] width 25 height 27
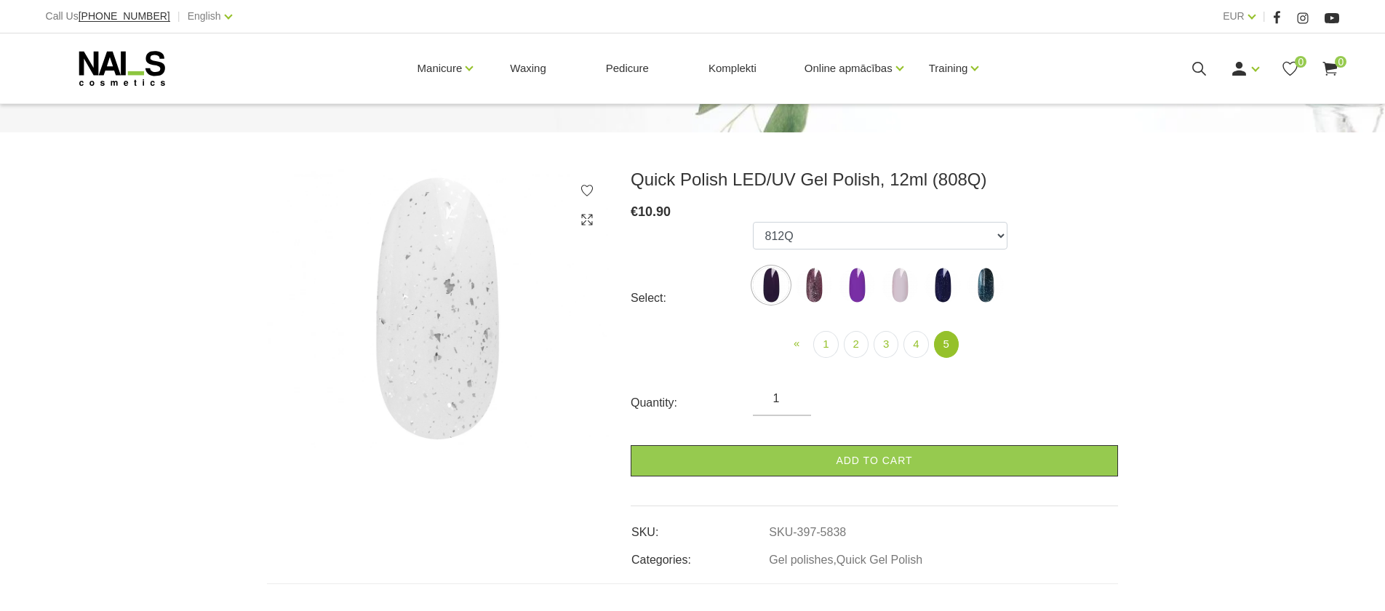
click at [806, 287] on img at bounding box center [814, 285] width 36 height 36
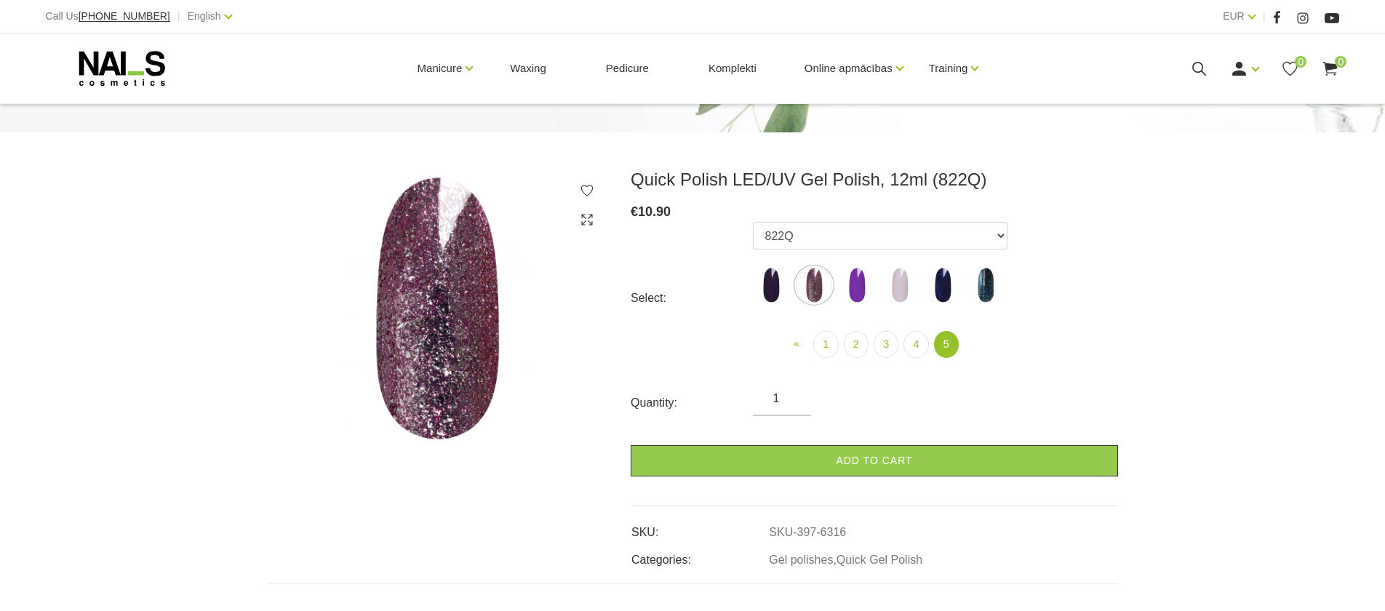
click at [770, 289] on img at bounding box center [771, 285] width 36 height 36
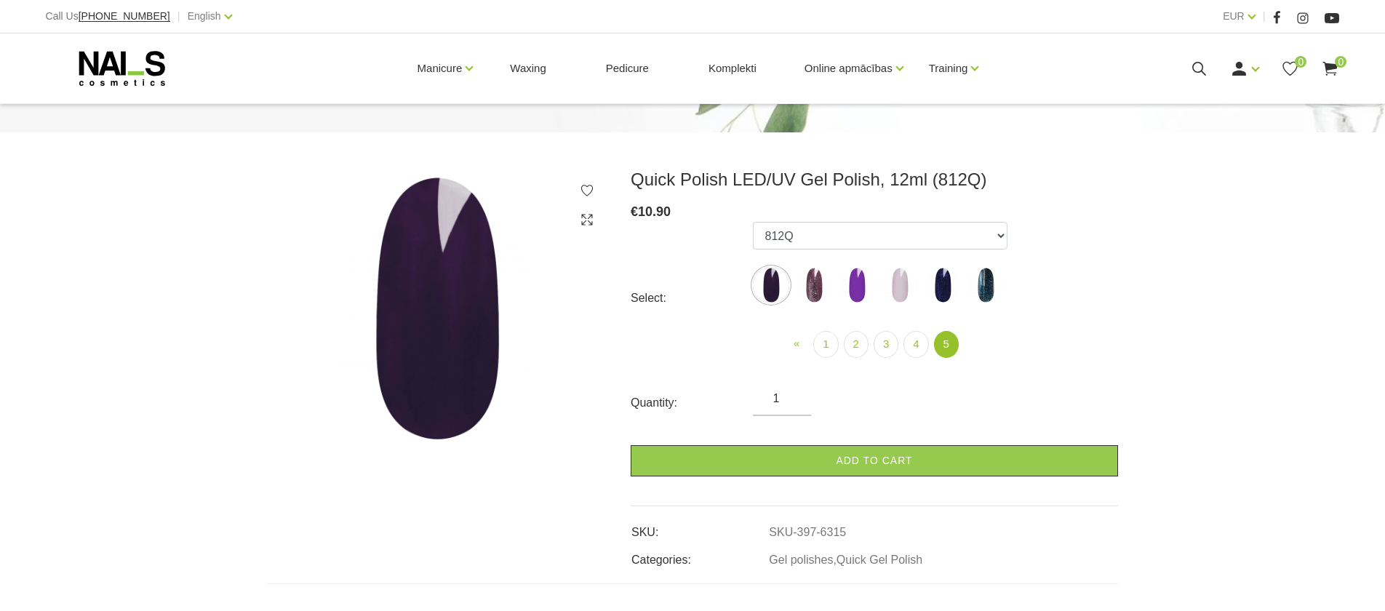
click at [857, 292] on img at bounding box center [856, 285] width 36 height 36
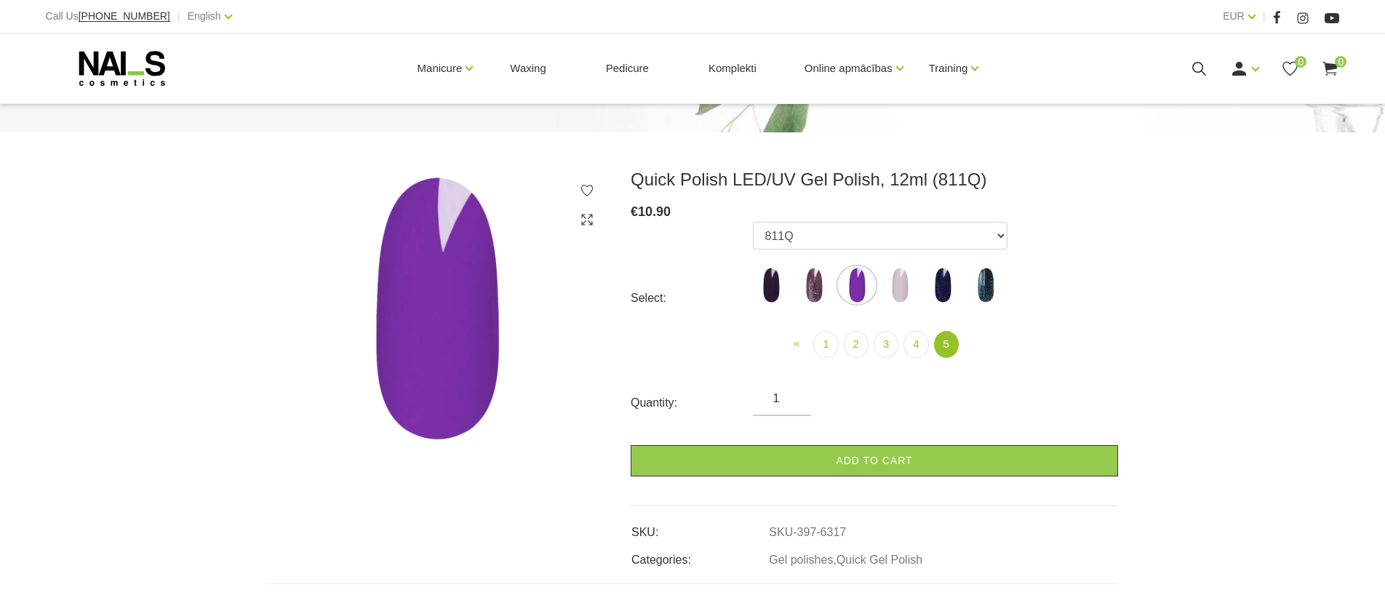
click at [914, 285] on img at bounding box center [899, 285] width 36 height 36
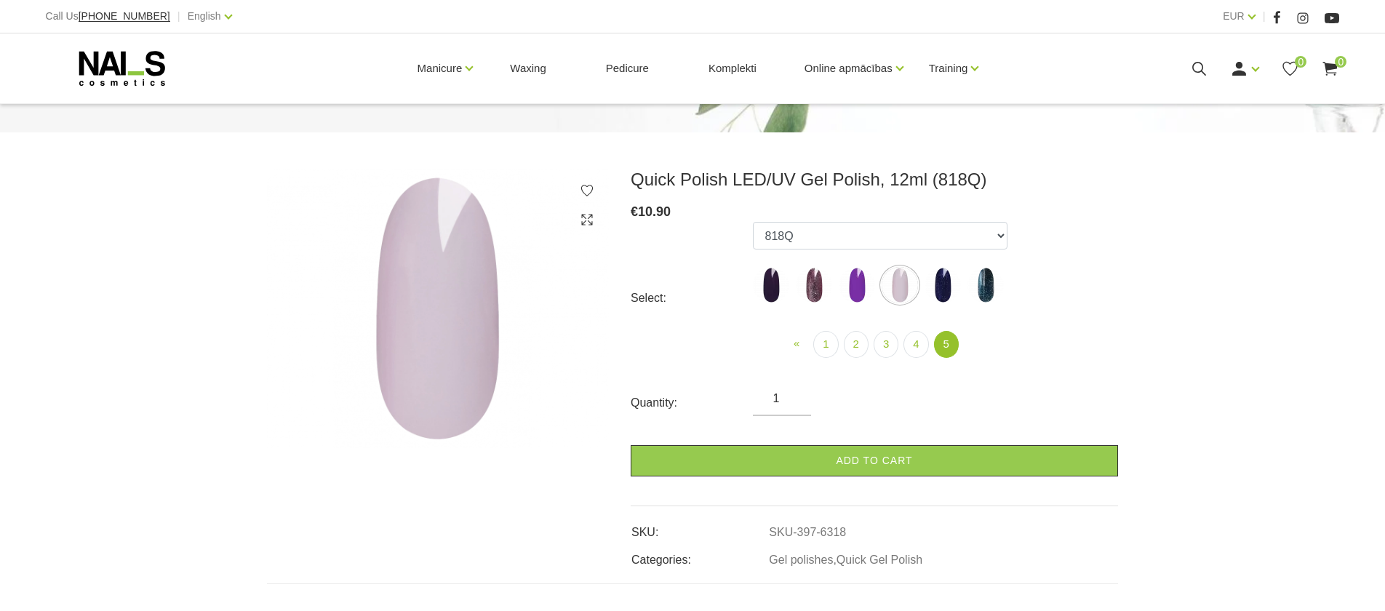
click at [961, 283] on ul "462Q 401Q 443Q 445Q 569Q 560Q 552Q 568Q 510Q 413Q 529Q 484Q 511Q 565Q 459Q 538Q…" at bounding box center [880, 265] width 255 height 87
click at [945, 287] on img at bounding box center [942, 285] width 36 height 36
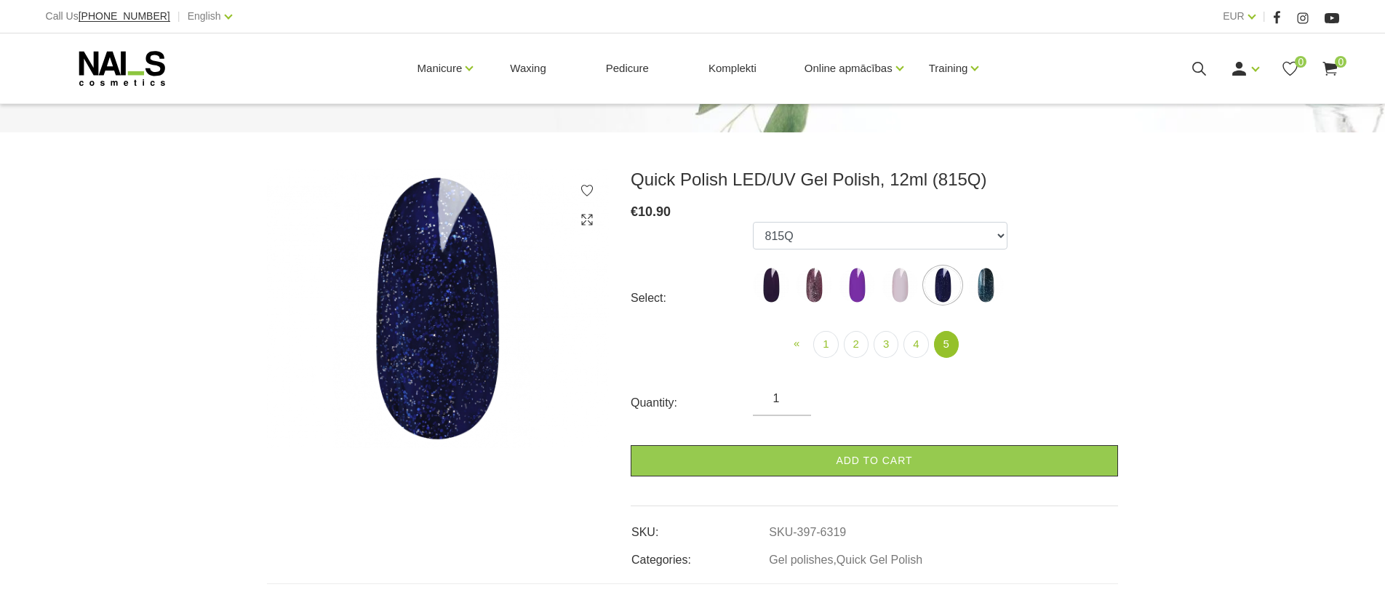
click at [989, 282] on img at bounding box center [985, 285] width 36 height 36
select select "6327"
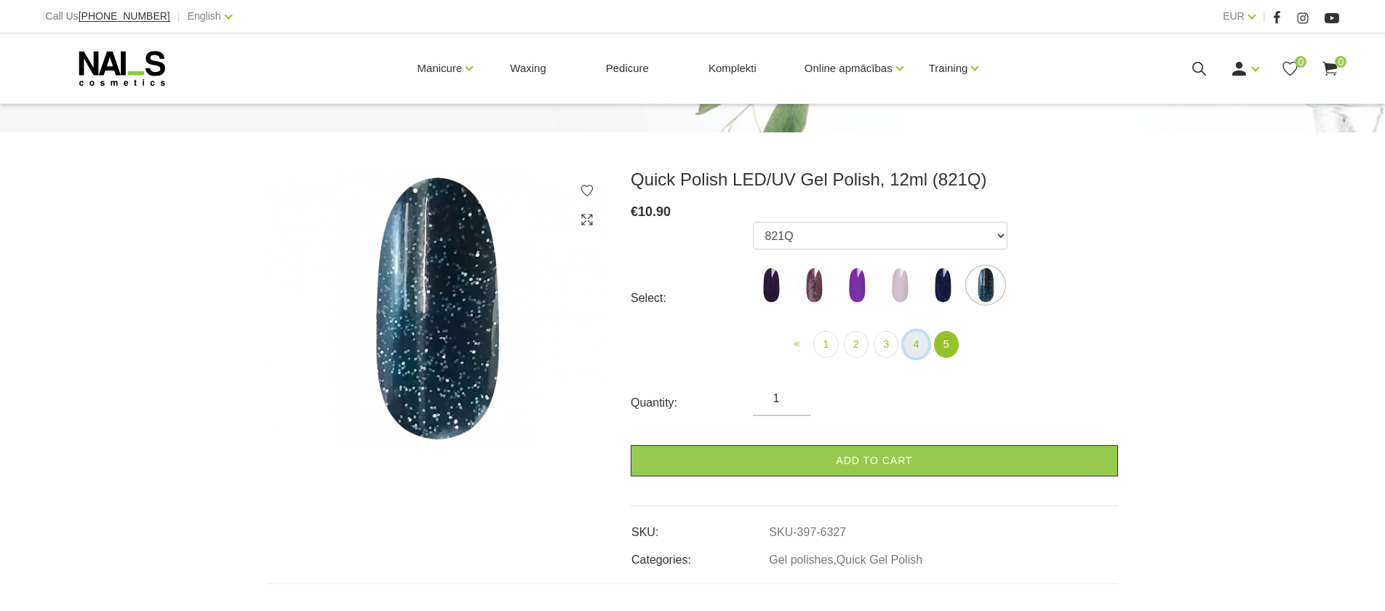
click at [906, 347] on link "4" at bounding box center [915, 344] width 25 height 27
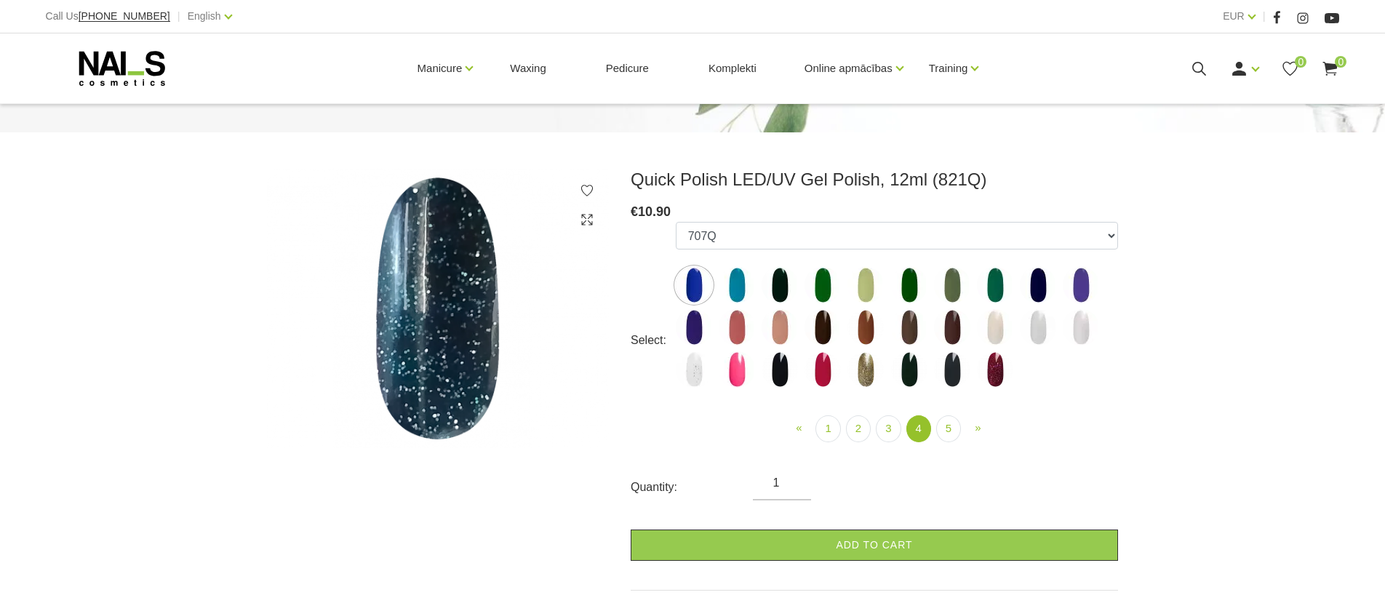
click at [865, 367] on img at bounding box center [865, 369] width 36 height 36
select select "6311"
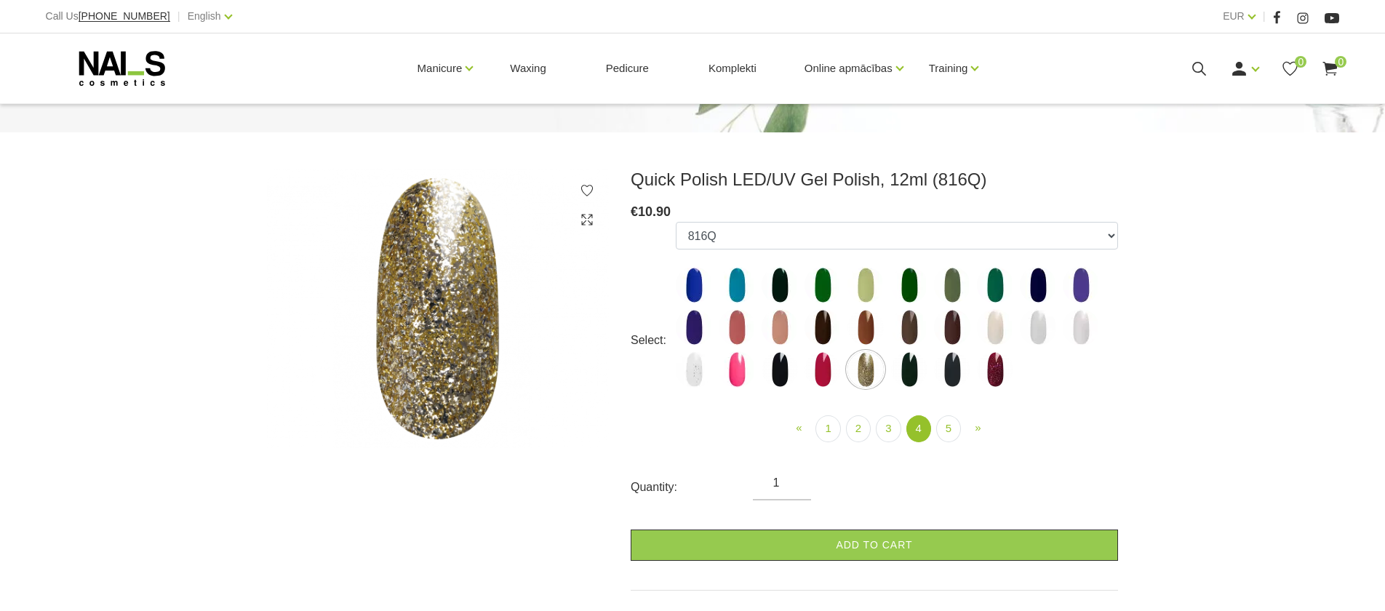
scroll to position [204, 0]
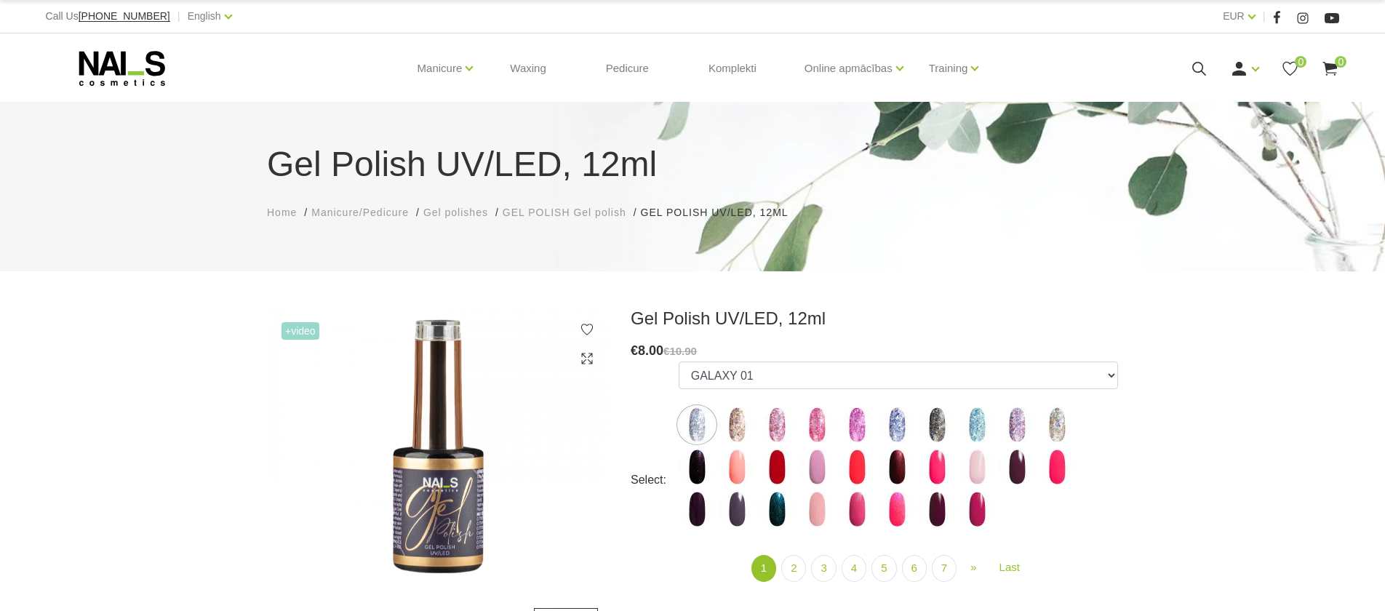
scroll to position [104, 0]
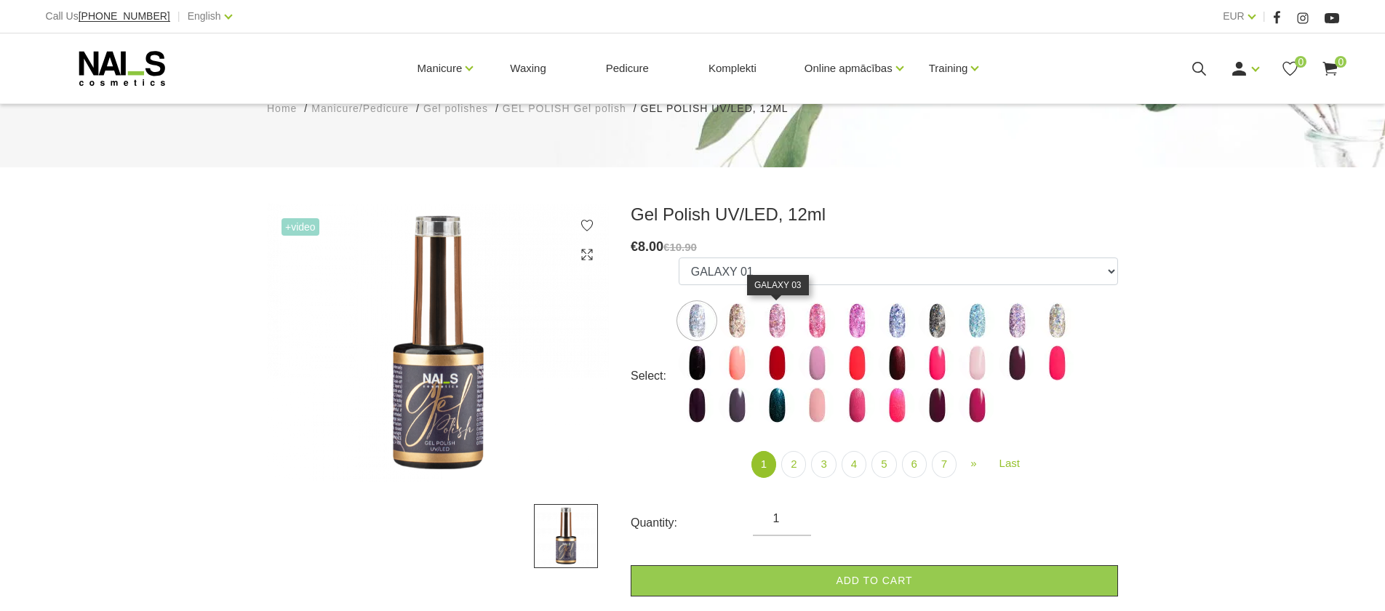
click at [776, 334] on img at bounding box center [776, 321] width 36 height 36
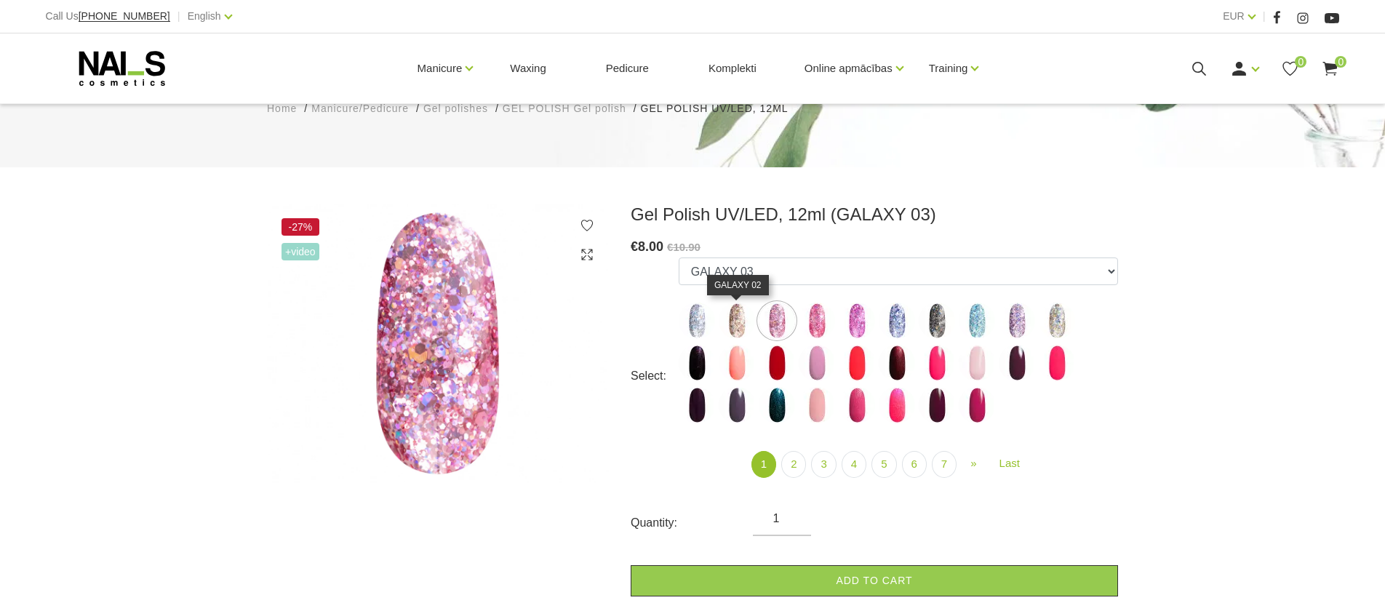
click at [732, 318] on img at bounding box center [736, 321] width 36 height 36
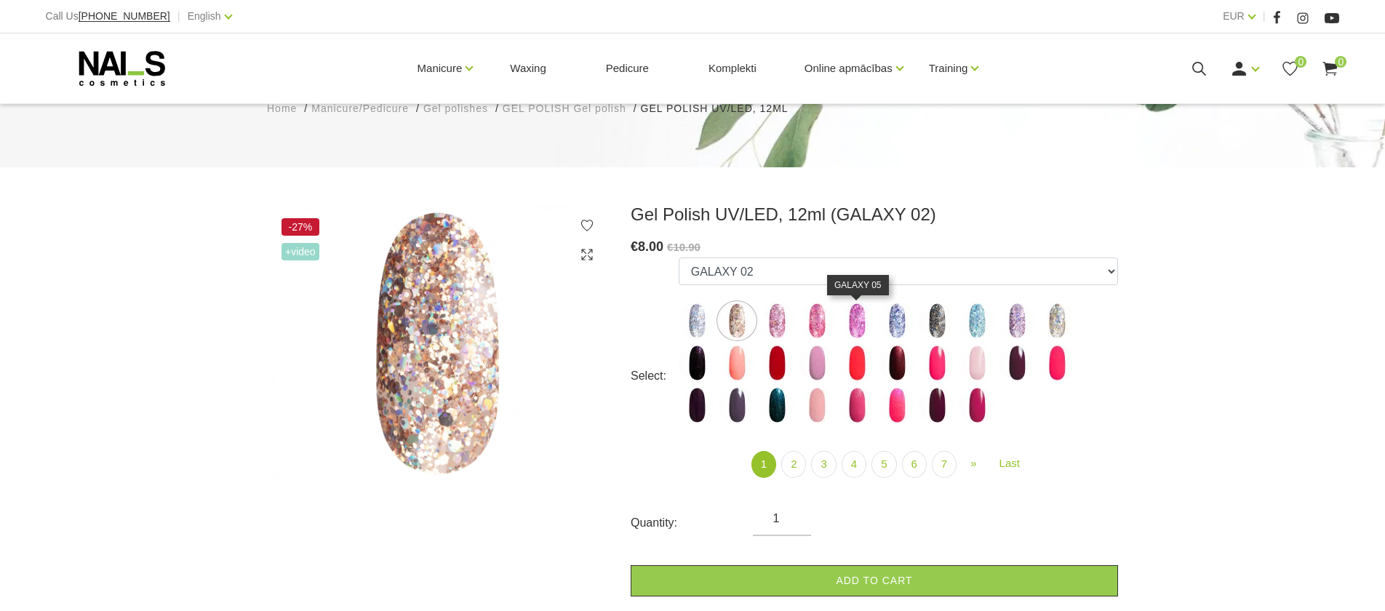
click at [847, 312] on img at bounding box center [856, 321] width 36 height 36
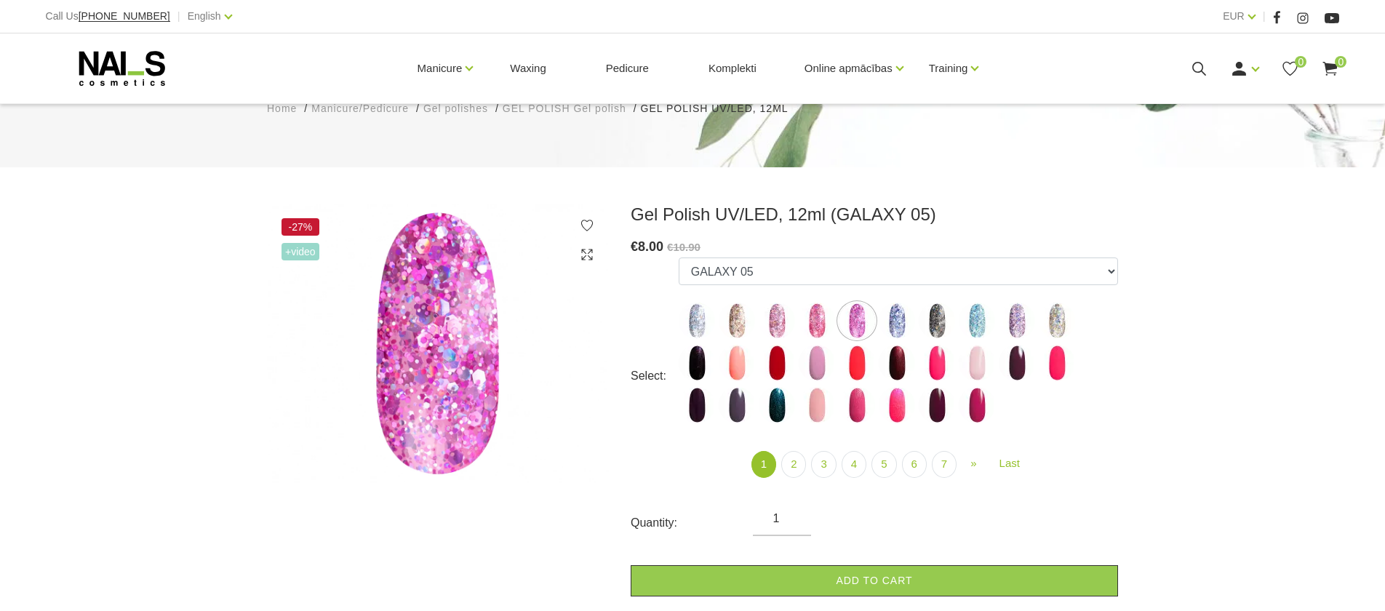
click at [920, 311] on label at bounding box center [936, 321] width 36 height 36
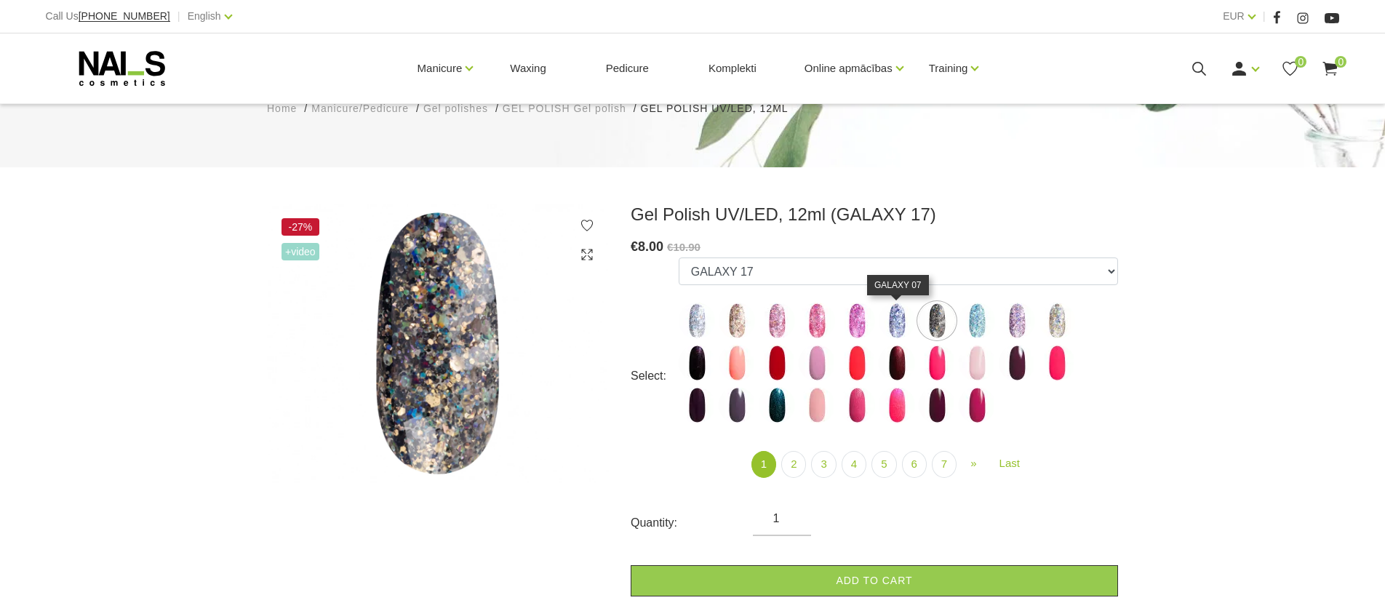
click at [898, 314] on img at bounding box center [896, 321] width 36 height 36
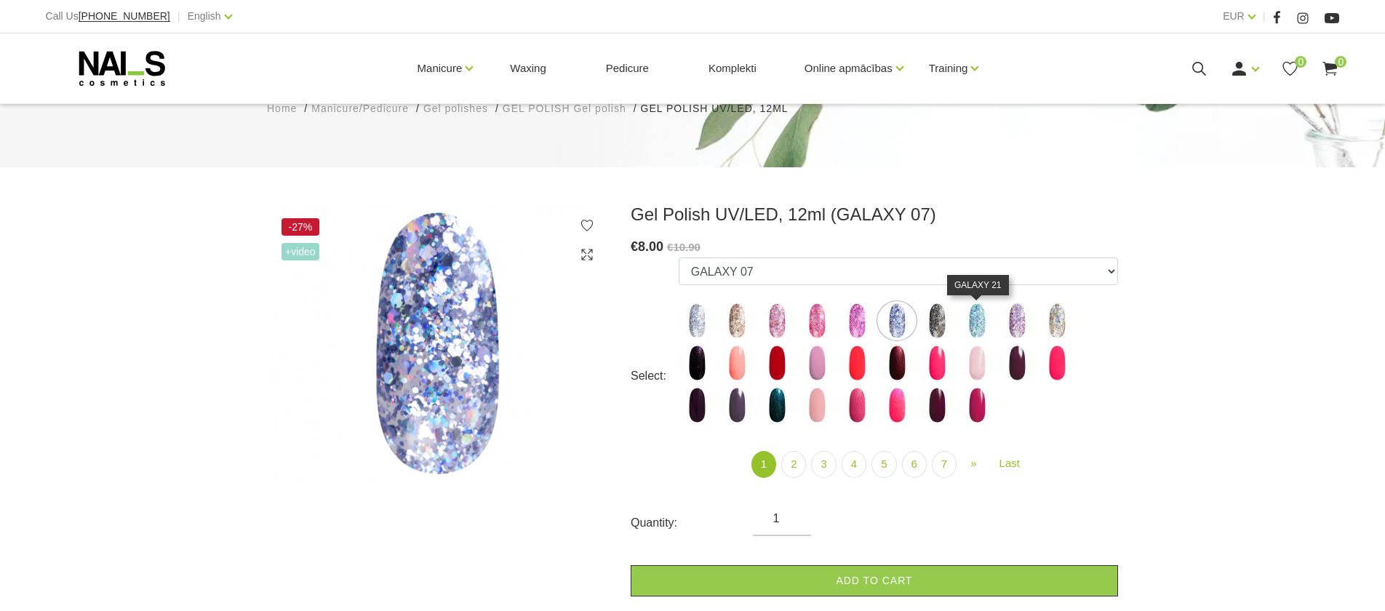
click at [979, 315] on img at bounding box center [976, 321] width 36 height 36
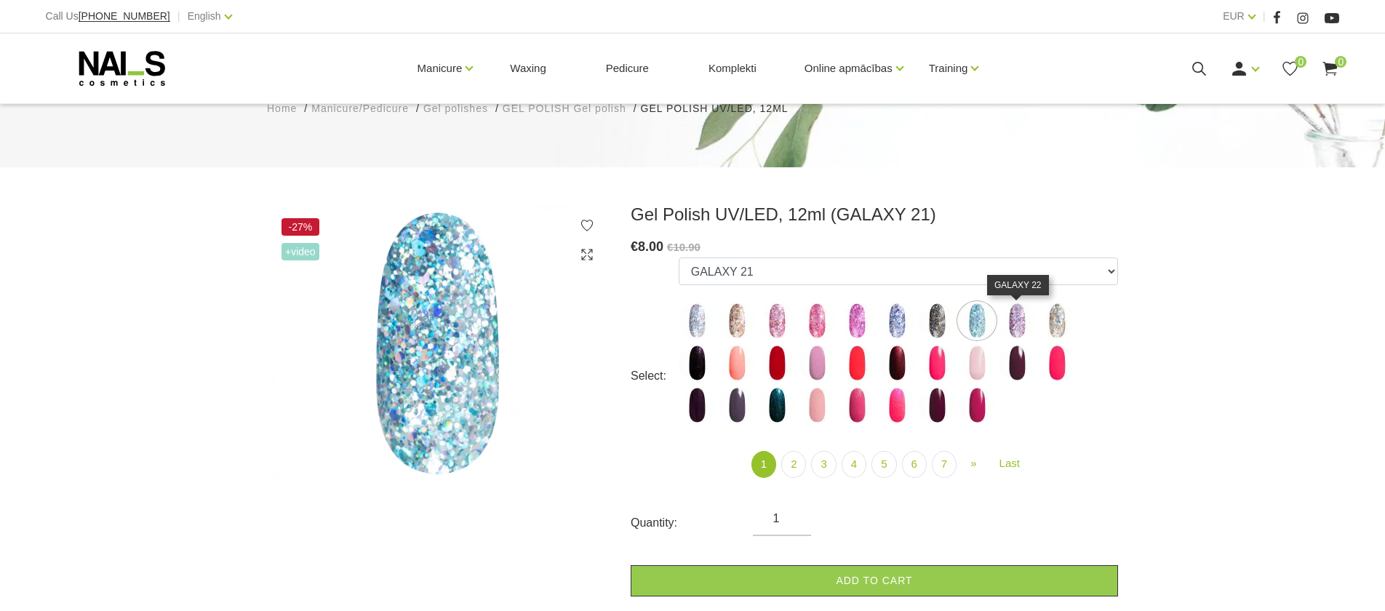
click at [1013, 315] on img at bounding box center [1016, 321] width 36 height 36
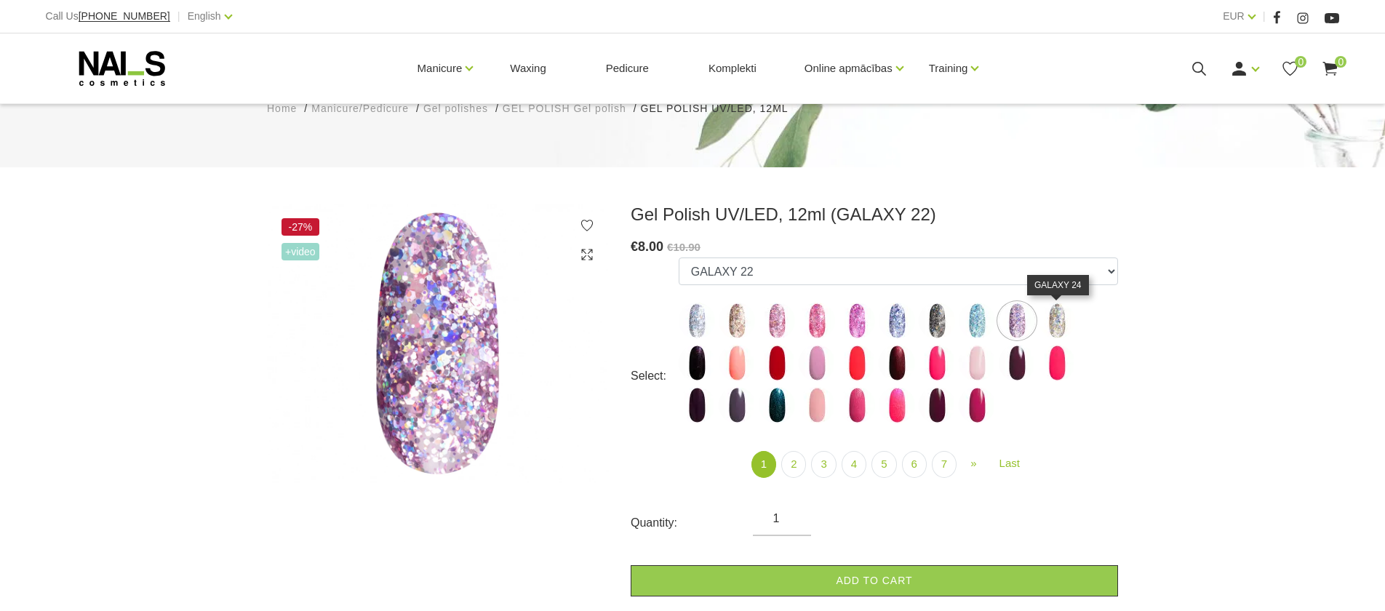
click at [1049, 322] on img at bounding box center [1056, 321] width 36 height 36
select select "4156"
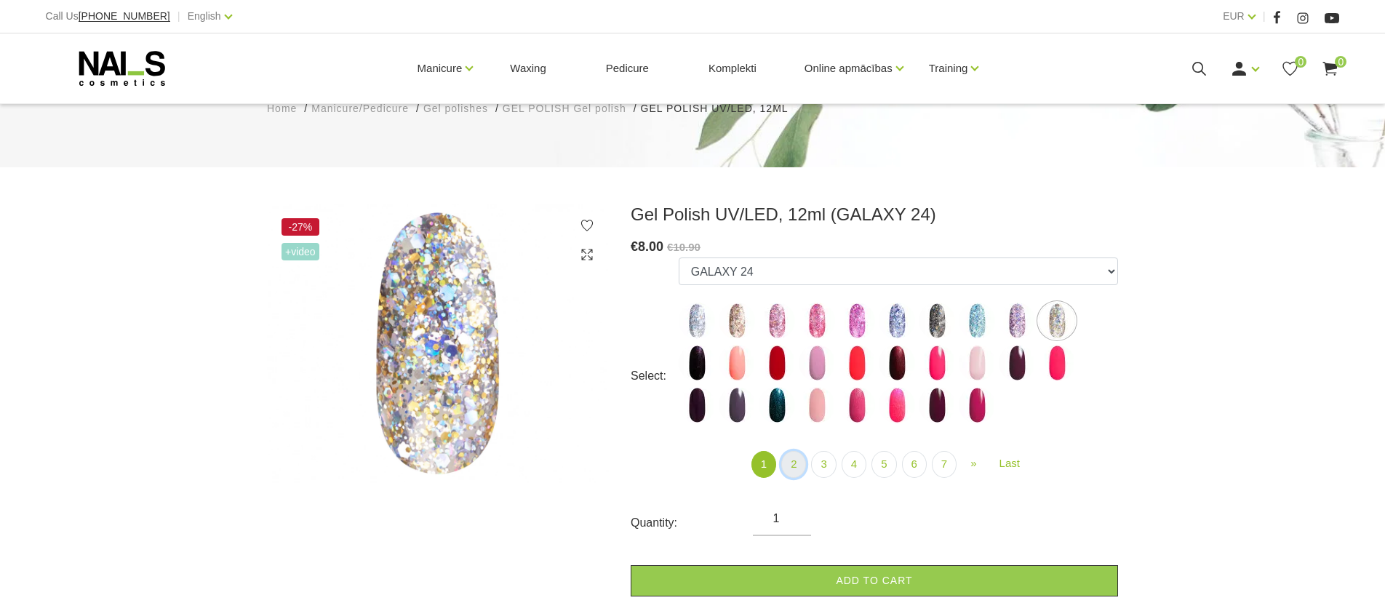
click at [790, 465] on link "2" at bounding box center [793, 464] width 25 height 27
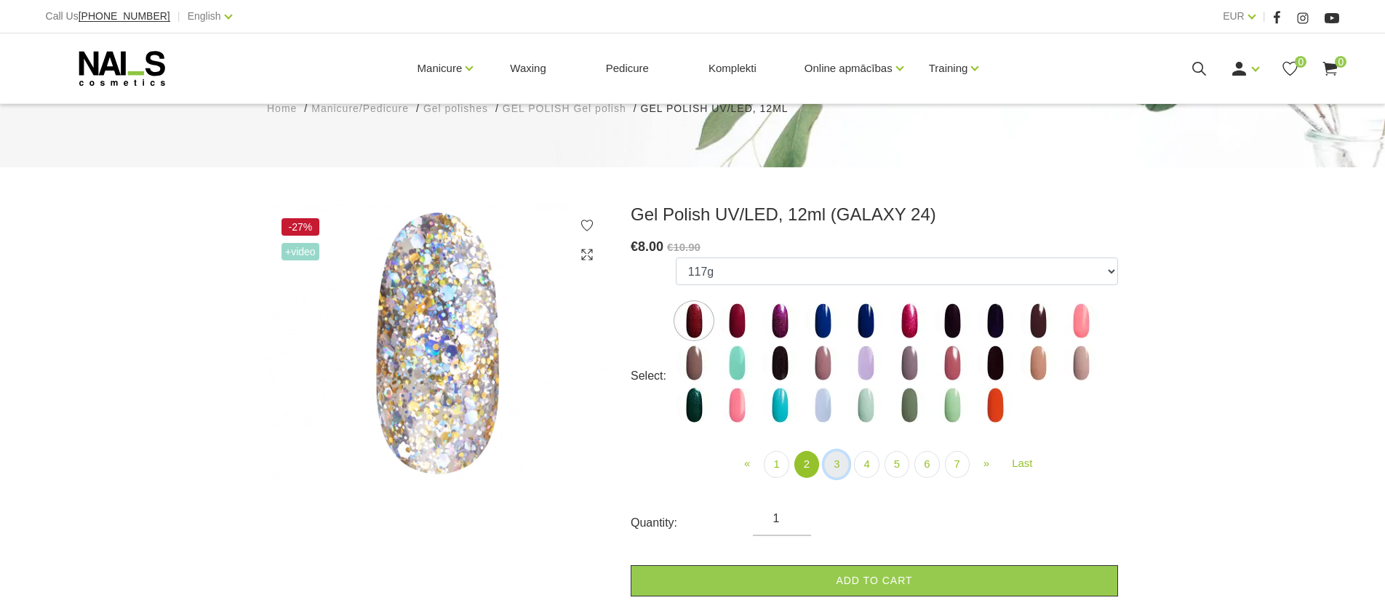
click at [840, 460] on link "3" at bounding box center [836, 464] width 25 height 27
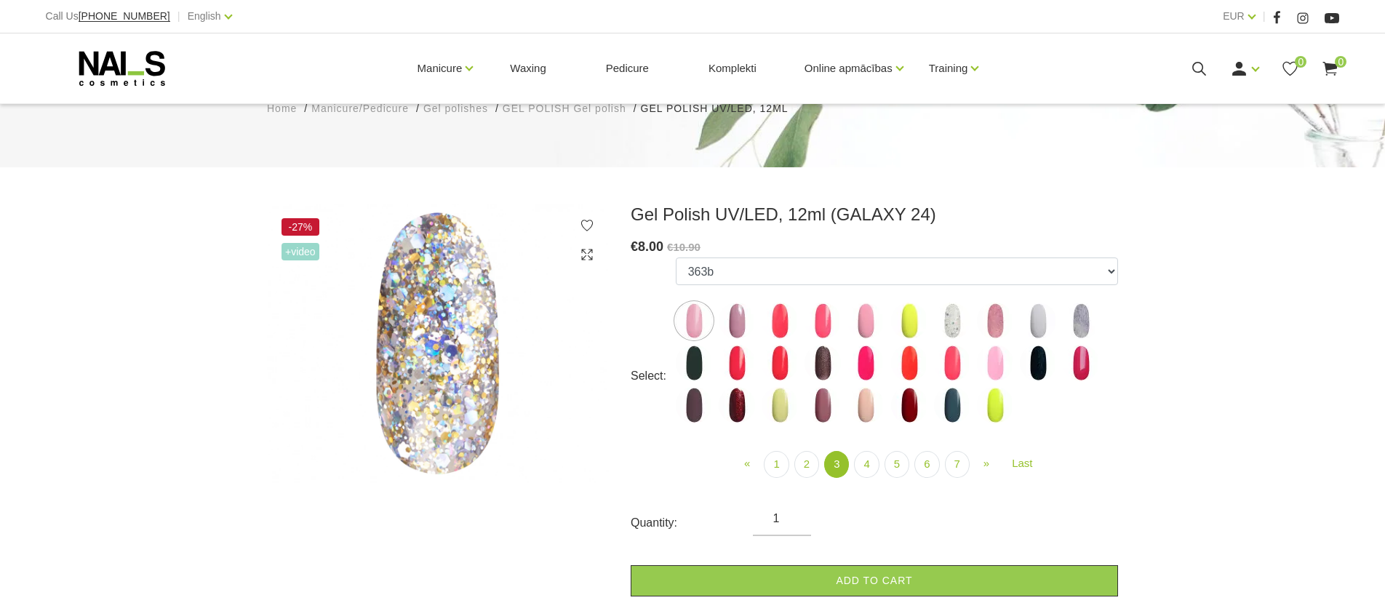
click at [1078, 303] on img at bounding box center [1080, 321] width 36 height 36
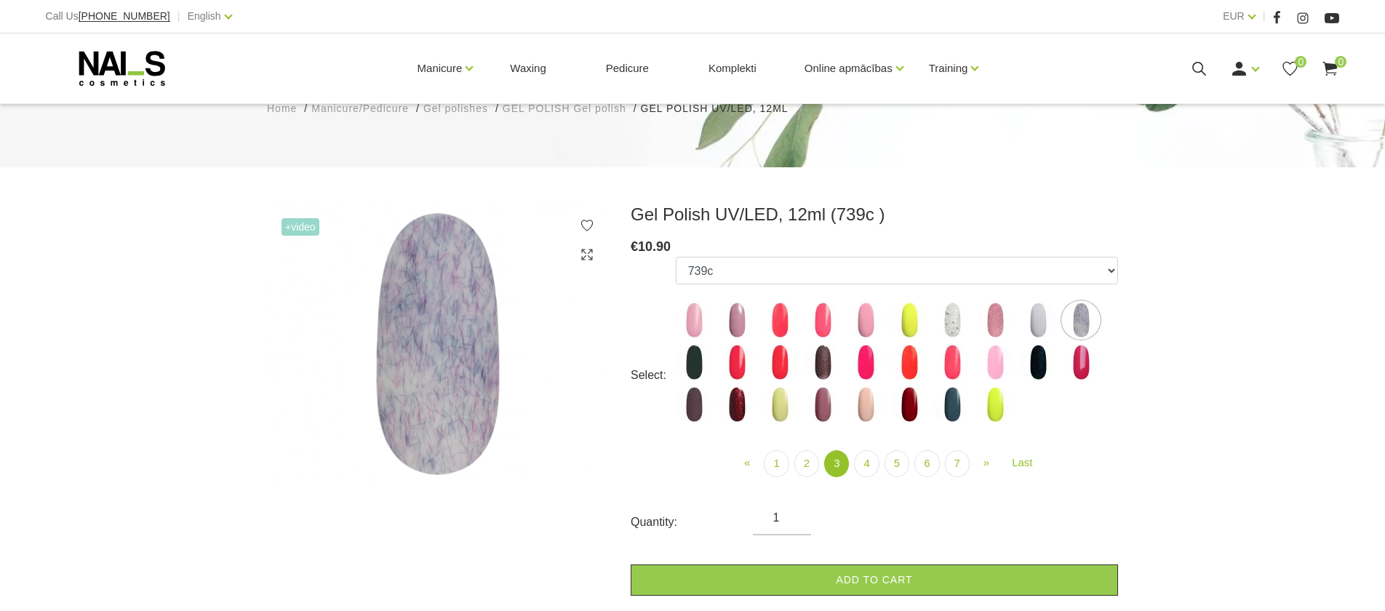
click at [1041, 313] on img at bounding box center [1038, 320] width 36 height 36
select select "4121"
